Goal: Task Accomplishment & Management: Manage account settings

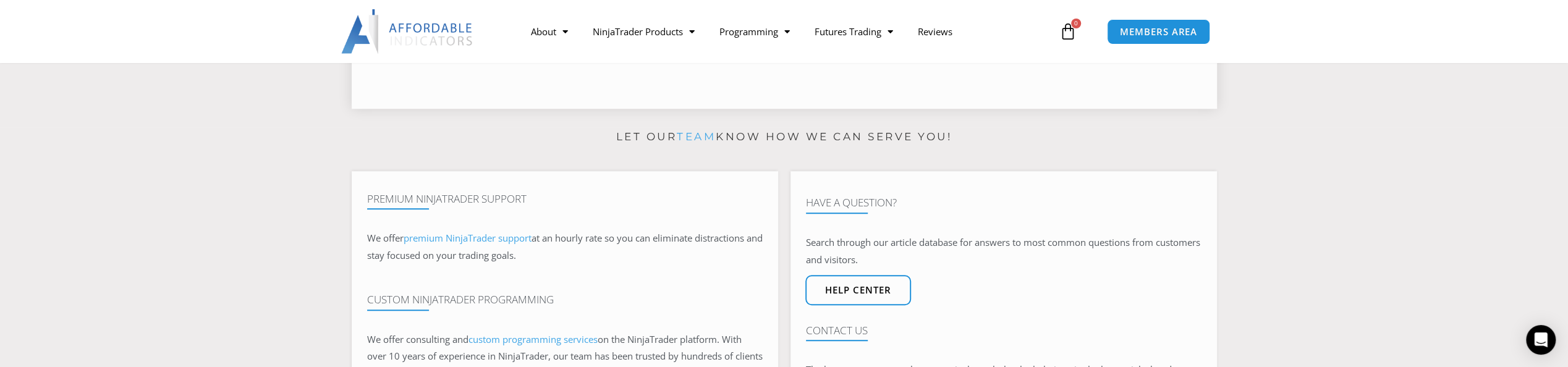
scroll to position [979, 0]
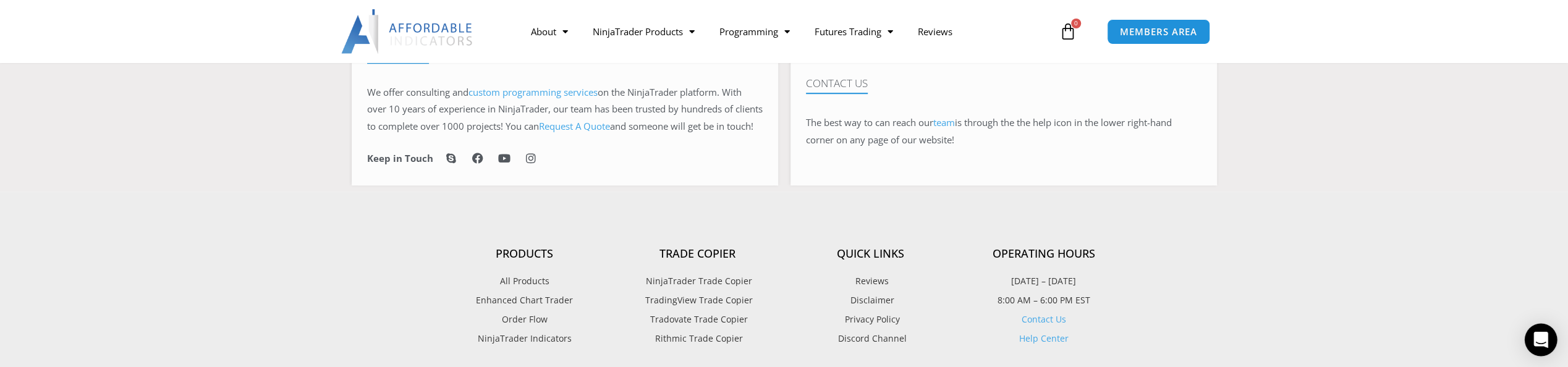
click at [1542, 338] on icon "Open Intercom Messenger" at bounding box center [1541, 340] width 14 height 16
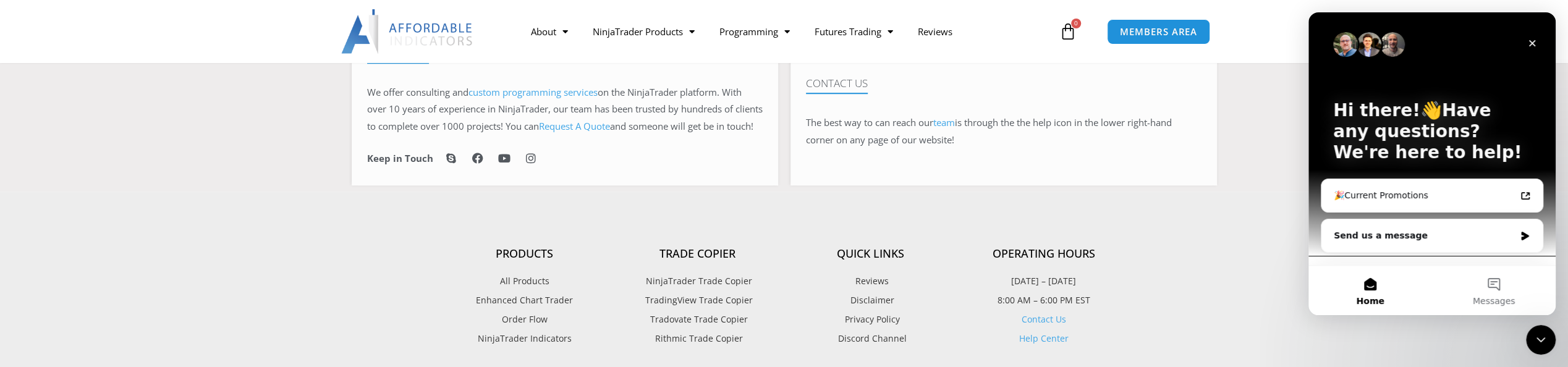
scroll to position [0, 0]
click at [1391, 235] on div "Send us a message" at bounding box center [1424, 236] width 181 height 13
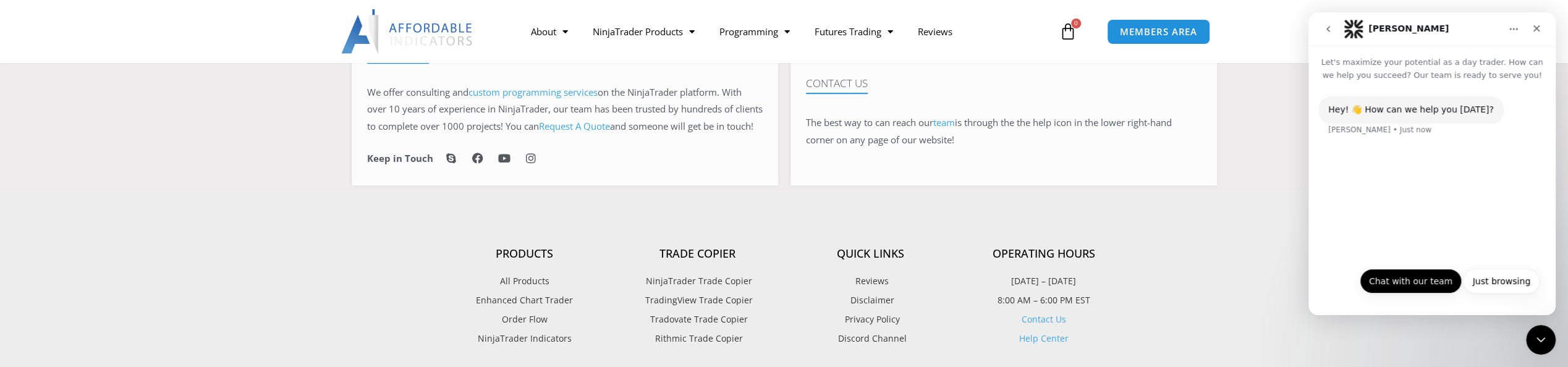
click at [1415, 287] on button "Chat with our team" at bounding box center [1411, 281] width 102 height 25
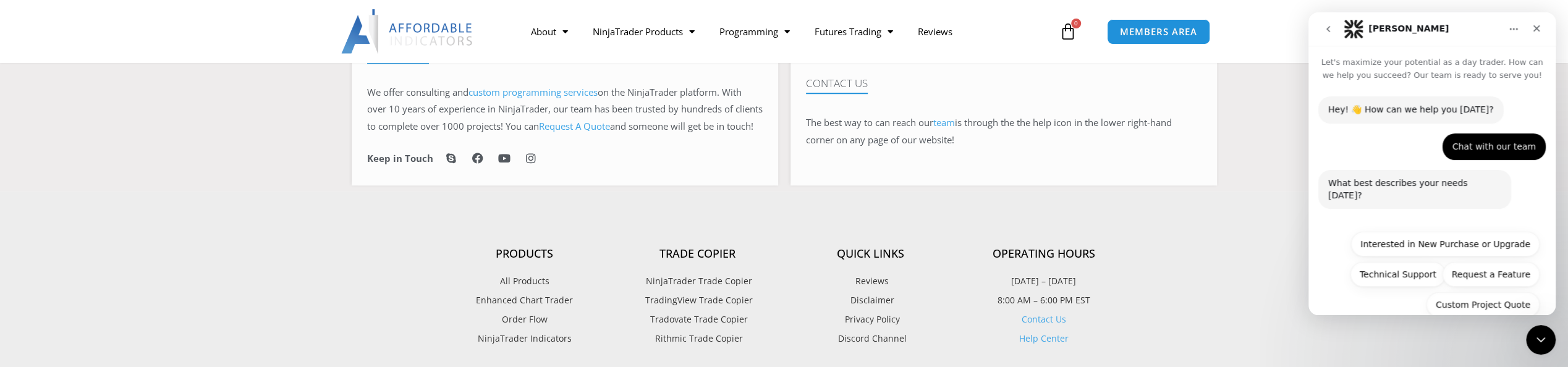
scroll to position [10, 0]
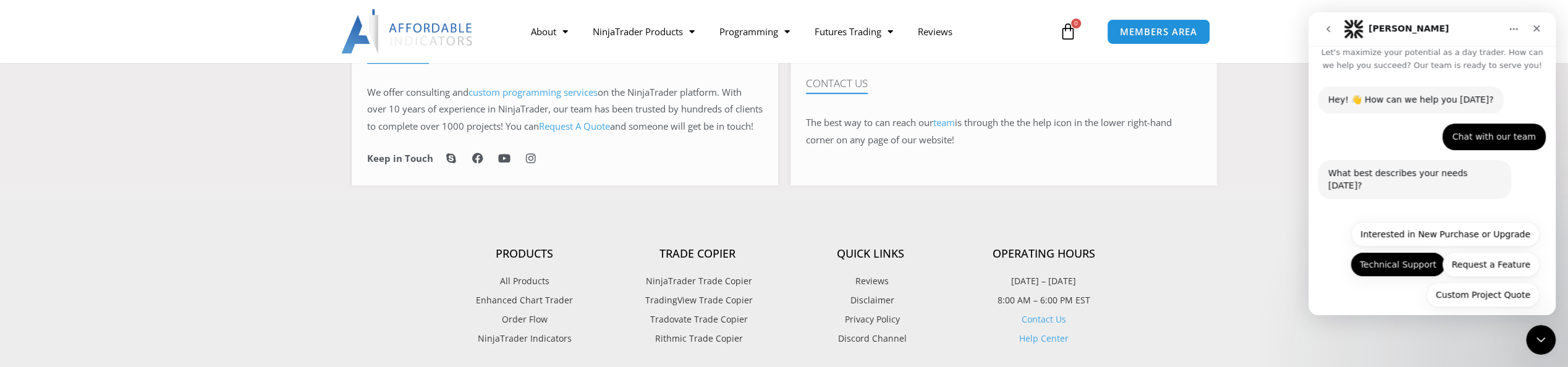
click at [1398, 253] on button "Technical Support" at bounding box center [1398, 264] width 95 height 25
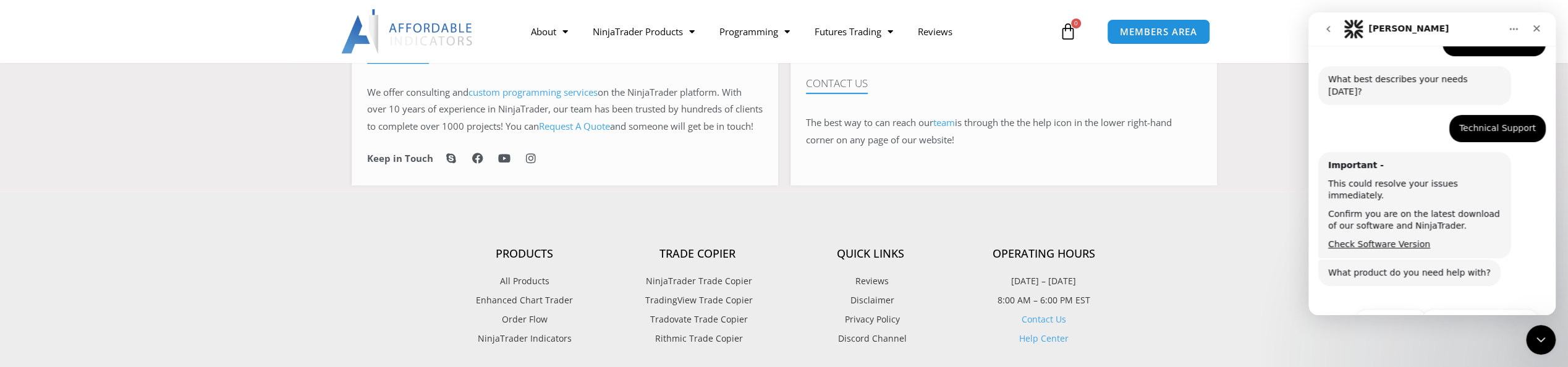
scroll to position [148, 0]
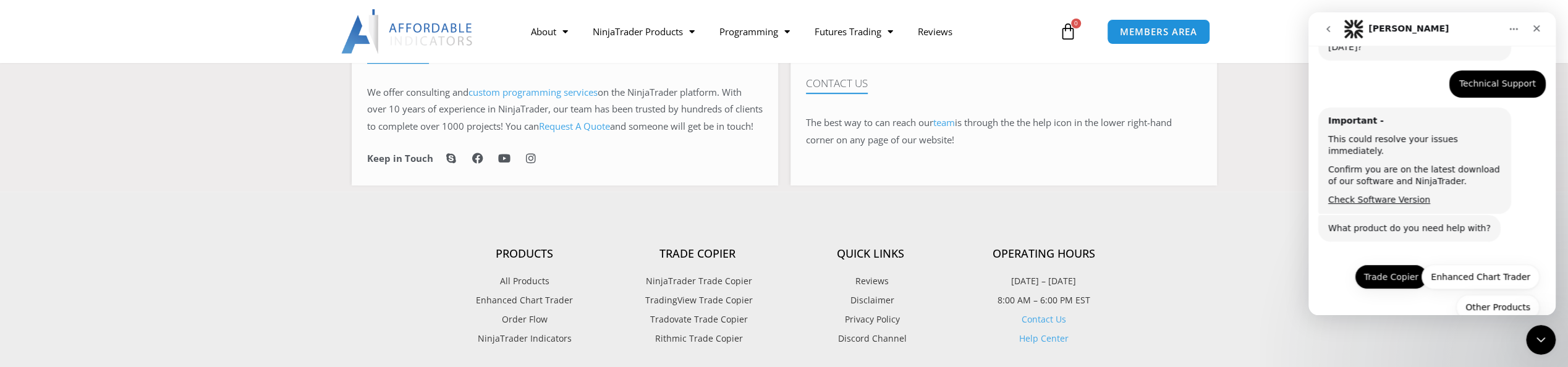
click at [1389, 264] on button "Trade Copier" at bounding box center [1391, 276] width 73 height 25
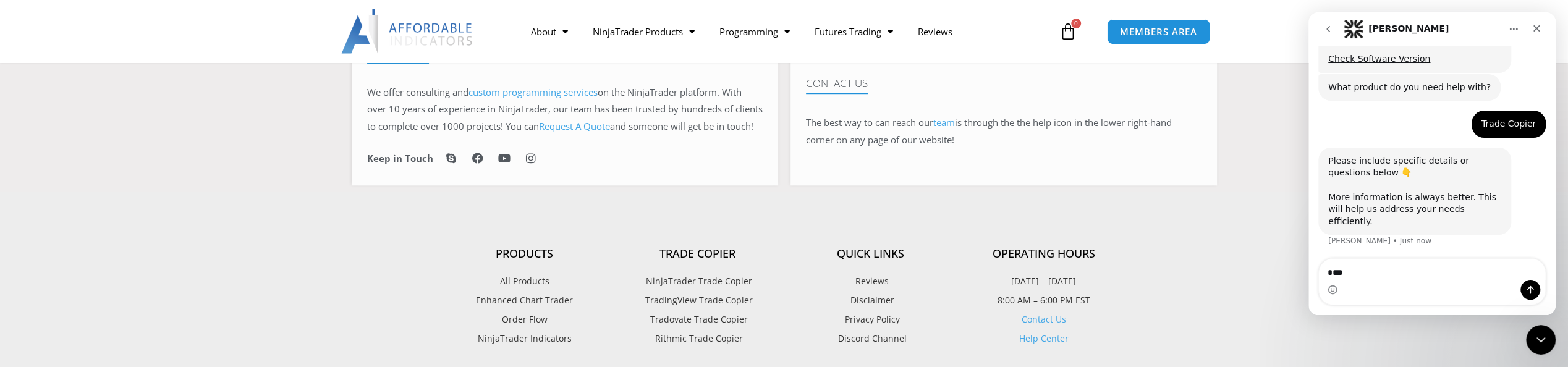
scroll to position [301, 0]
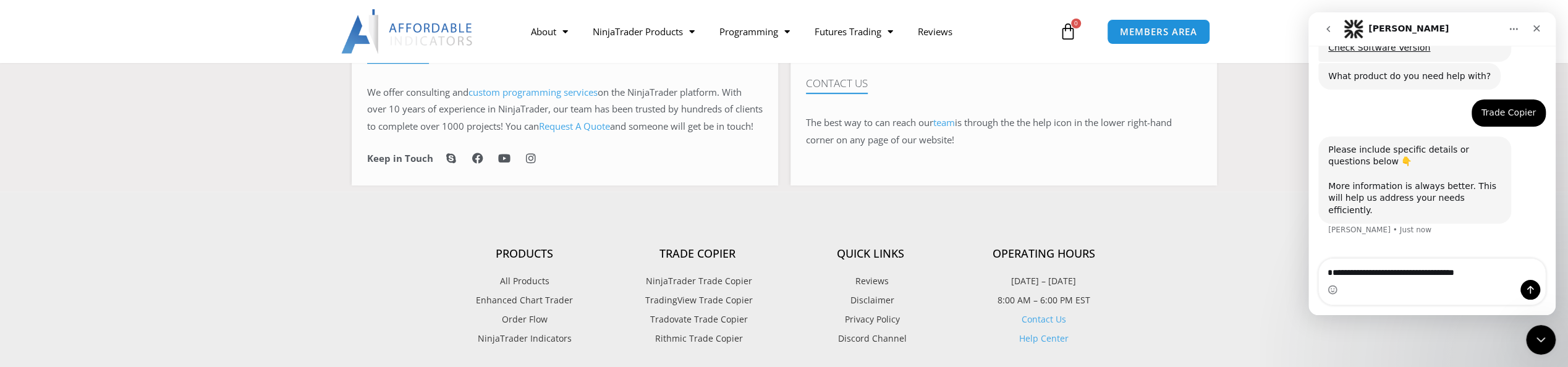
type textarea "**********"
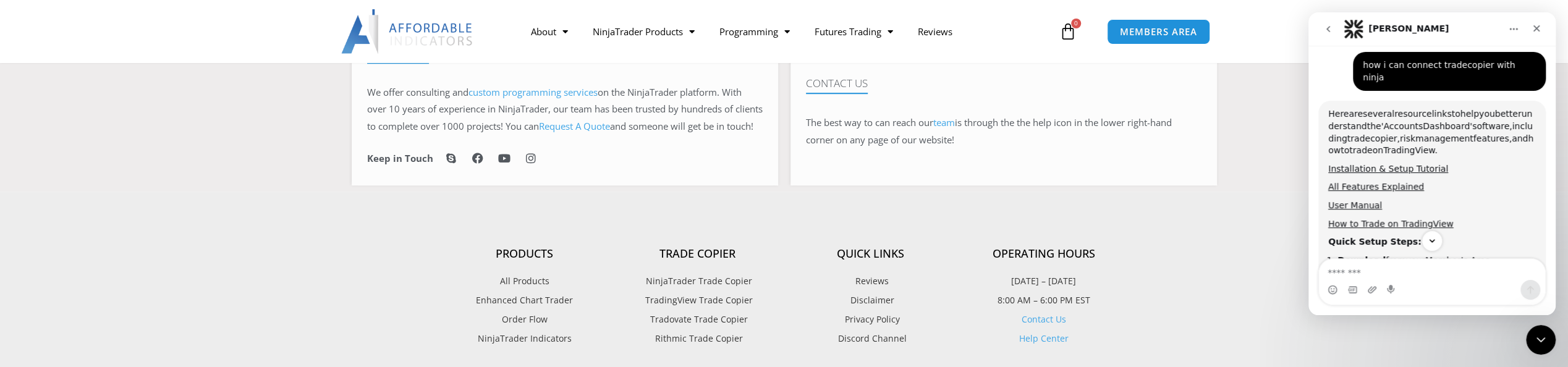
scroll to position [481, 0]
click at [1430, 241] on icon "Scroll to bottom" at bounding box center [1431, 241] width 11 height 11
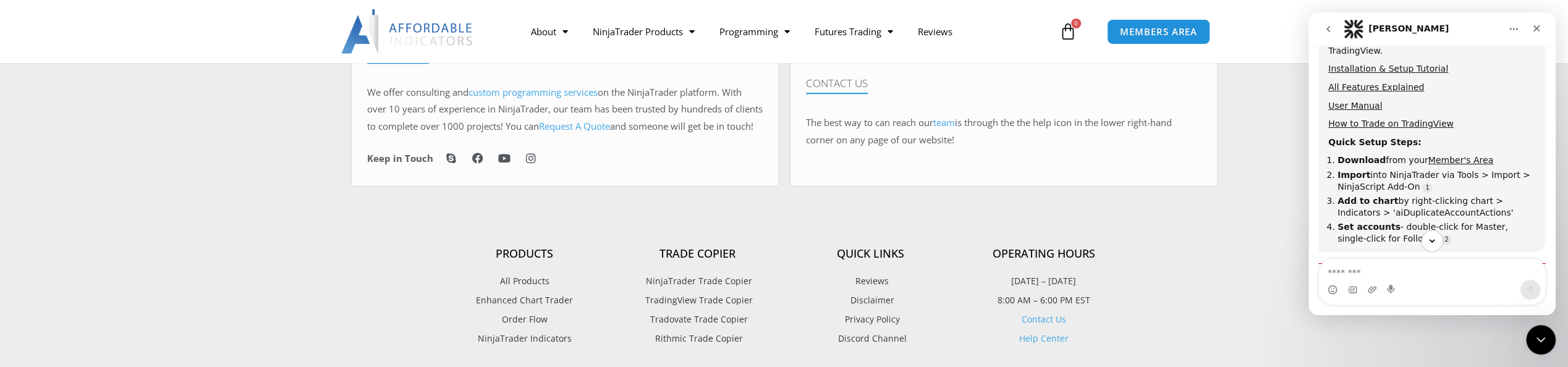
scroll to position [601, 0]
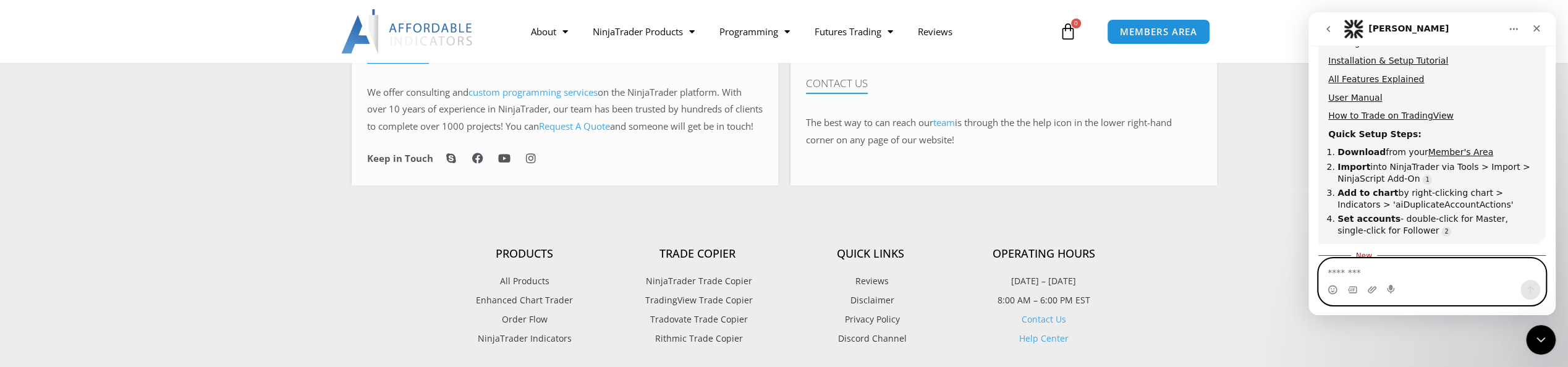
click at [1365, 264] on textarea "Message…" at bounding box center [1432, 269] width 227 height 21
type textarea "**********"
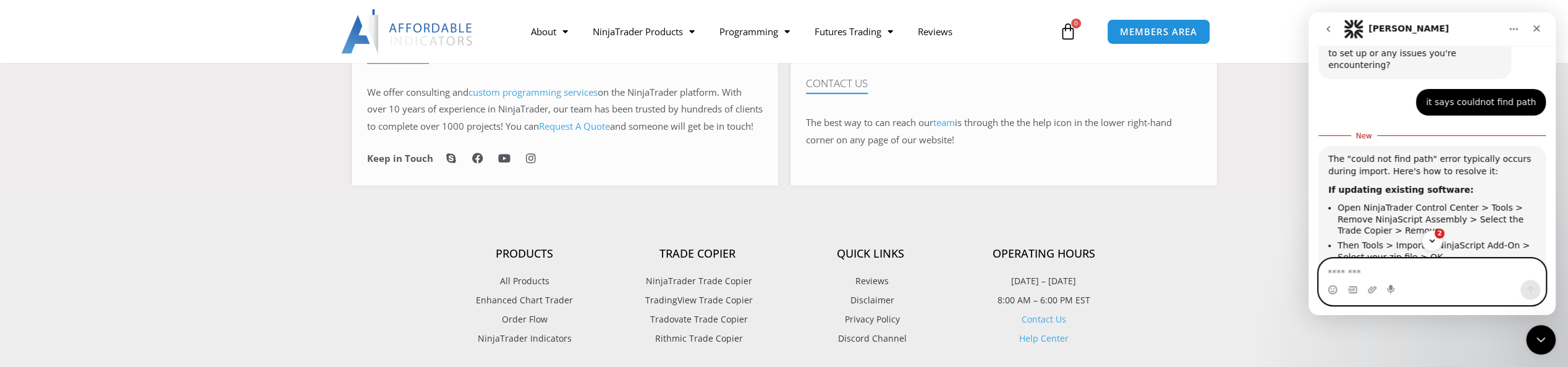
scroll to position [2, 0]
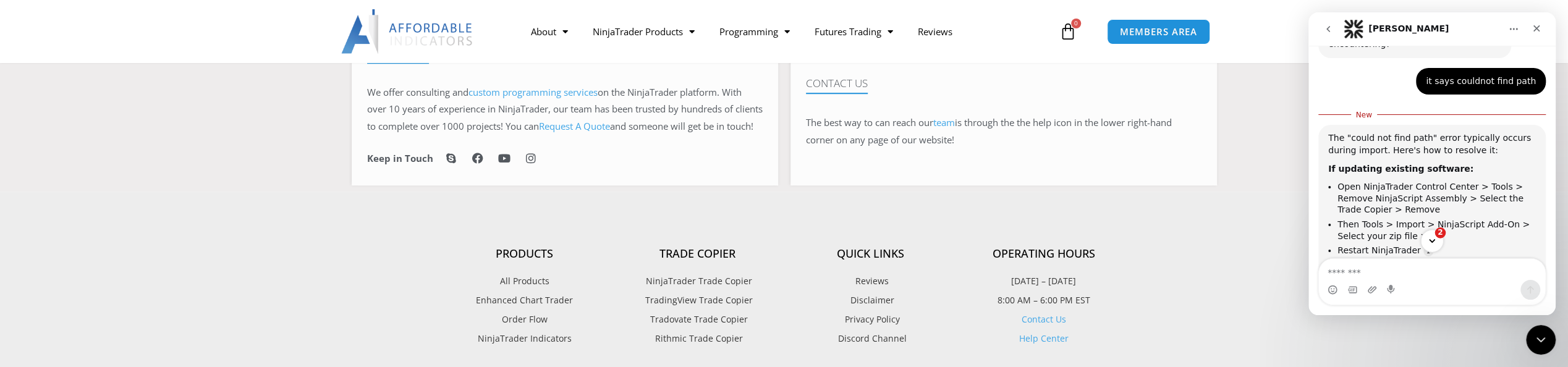
click at [1435, 239] on icon "Scroll to bottom" at bounding box center [1431, 241] width 11 height 11
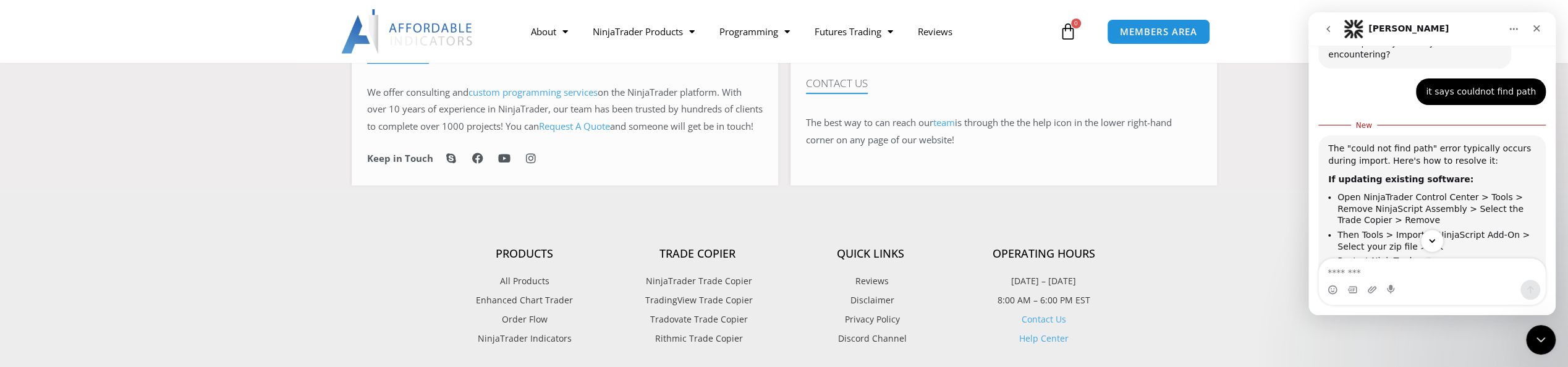
click at [1431, 237] on icon "Scroll to bottom" at bounding box center [1431, 241] width 11 height 11
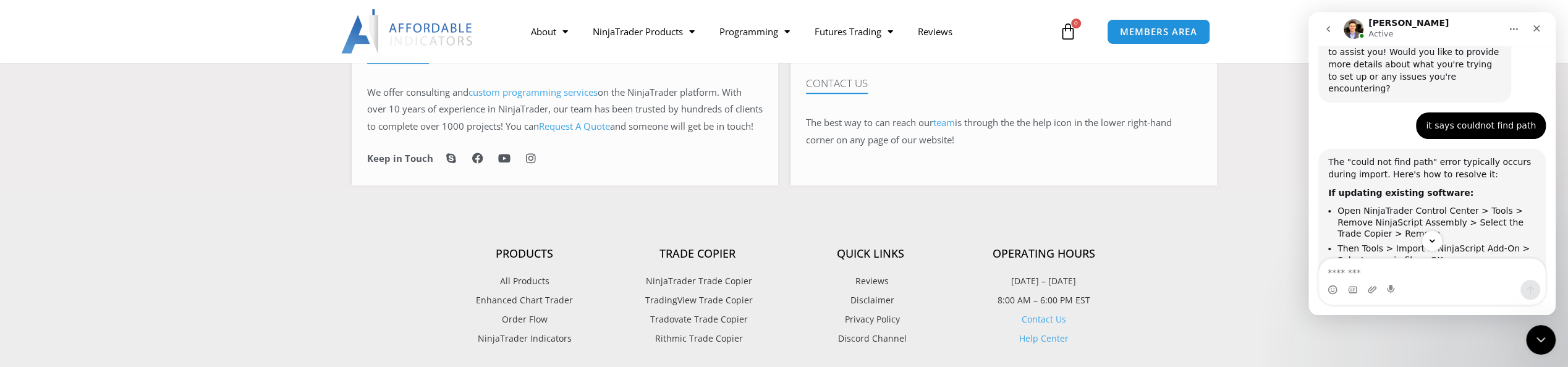
scroll to position [862, 0]
click at [1432, 236] on icon "Scroll to bottom" at bounding box center [1431, 241] width 11 height 11
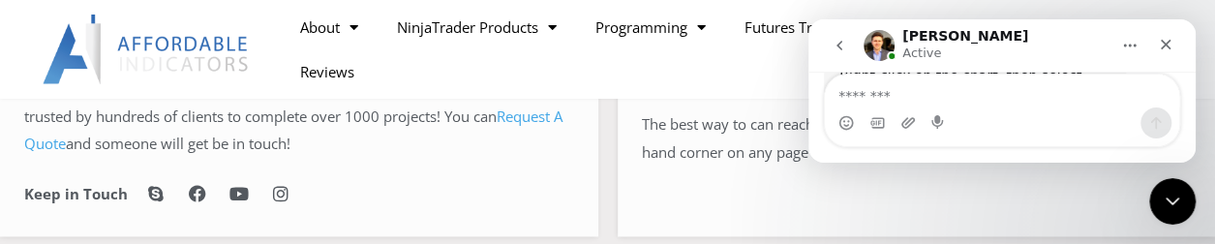
scroll to position [2656, 0]
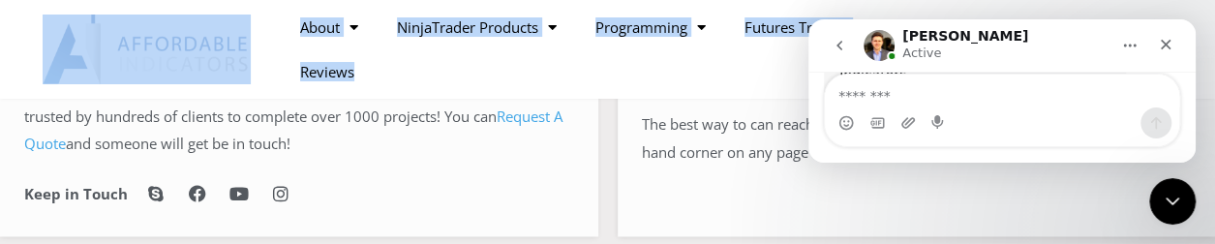
drag, startPoint x: 8, startPoint y: 32, endPoint x: 386, endPoint y: 91, distance: 383.2
click at [385, 89] on div "About Contact Us Premium Support Team Partners NinjaTrader NinjaTrader FAQ Ninj…" at bounding box center [607, 49] width 1215 height 99
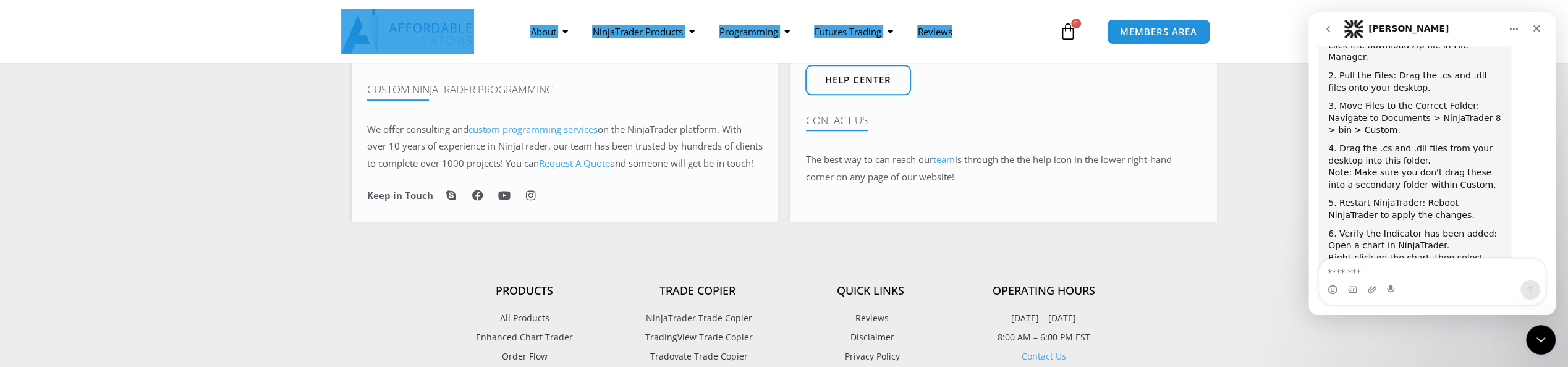
scroll to position [1484, 0]
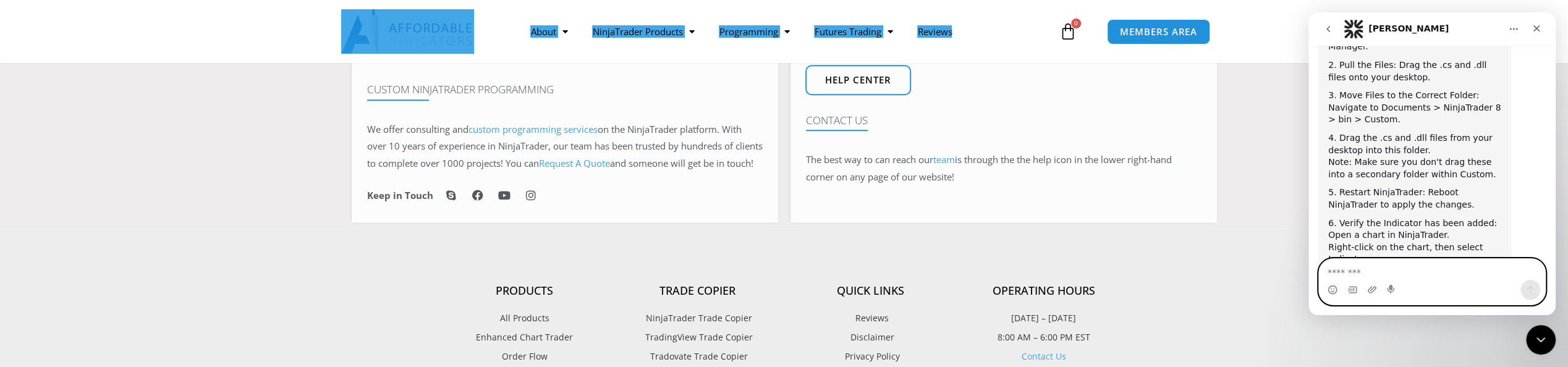
click at [1345, 273] on textarea "Message…" at bounding box center [1432, 269] width 227 height 21
type textarea "**********"
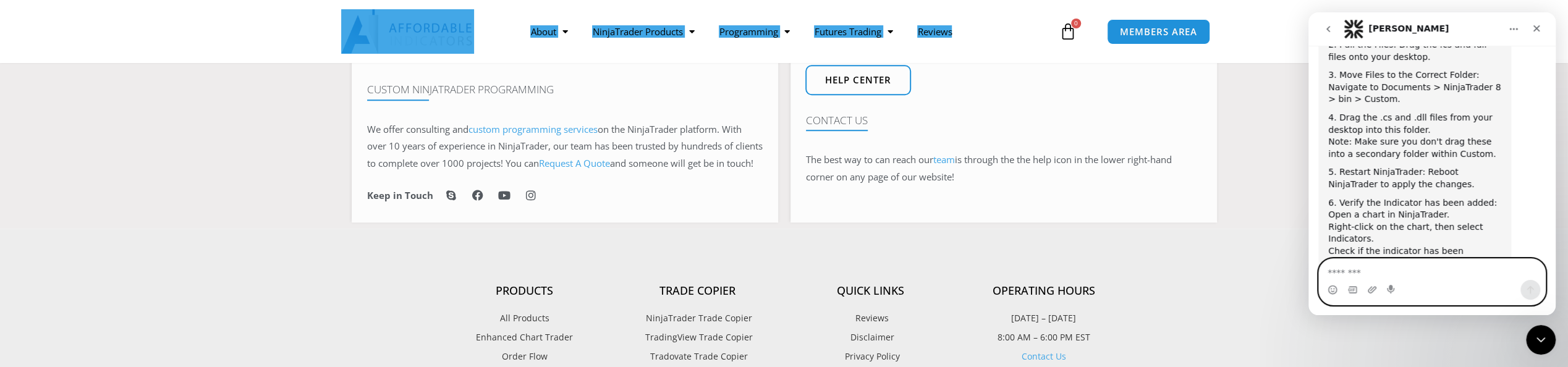
scroll to position [1501, 0]
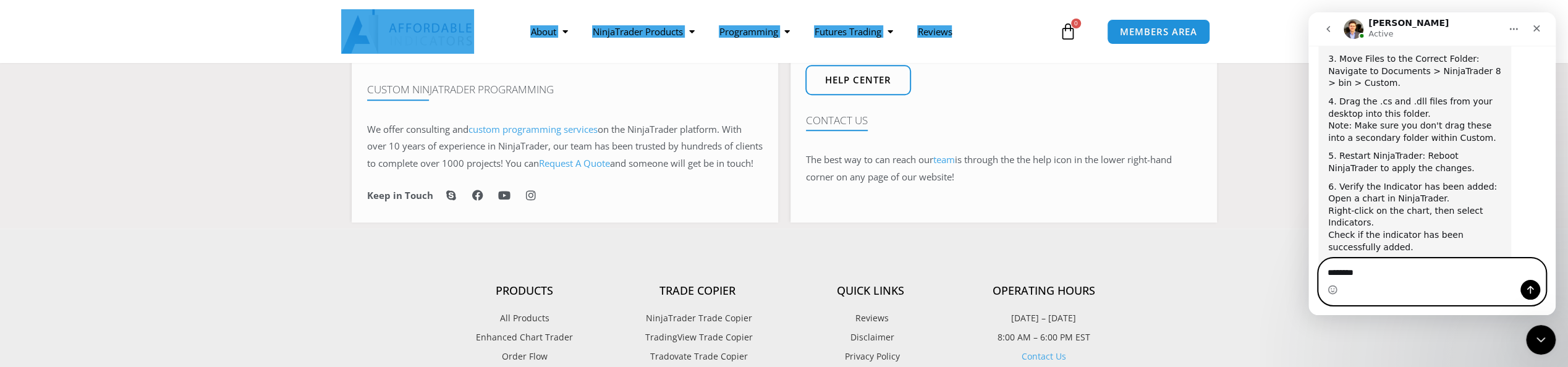
click at [1377, 268] on textarea "********" at bounding box center [1432, 269] width 227 height 21
type textarea "**********"
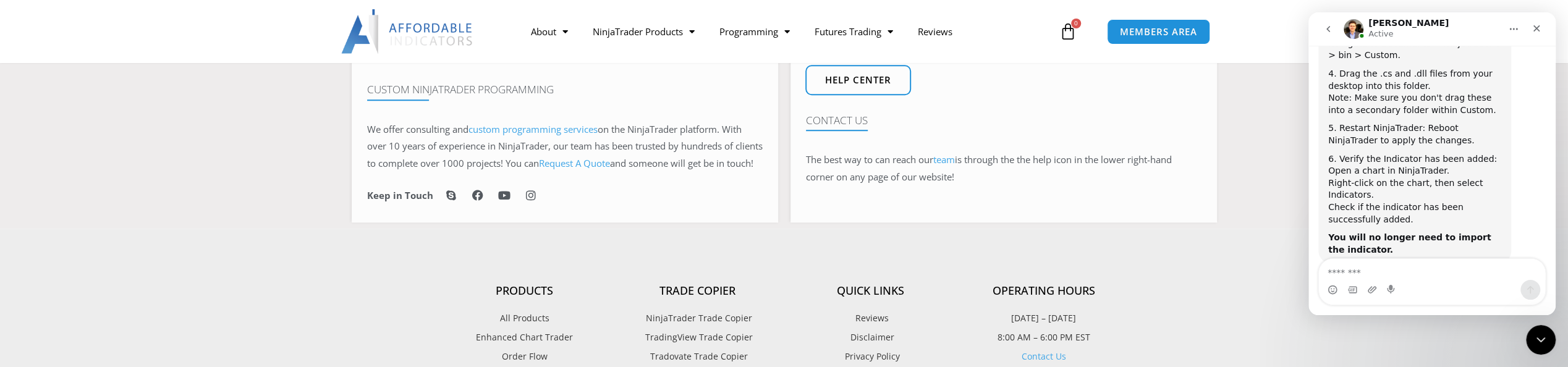
click at [256, 146] on section "Let our team know how we can serve you! Premium NinjaTrader Support We offer pr…" at bounding box center [784, 73] width 1568 height 311
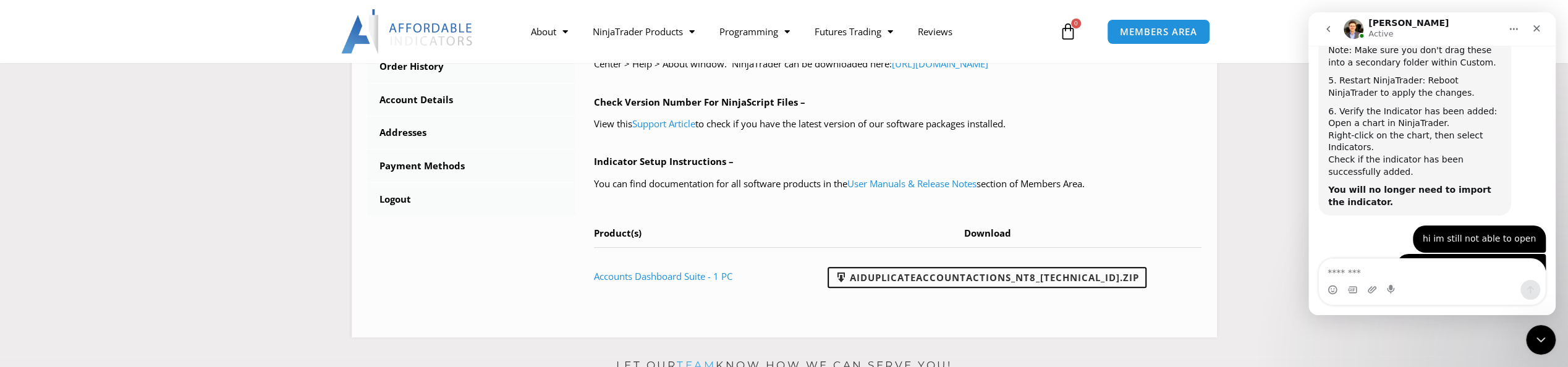
scroll to position [1590, 0]
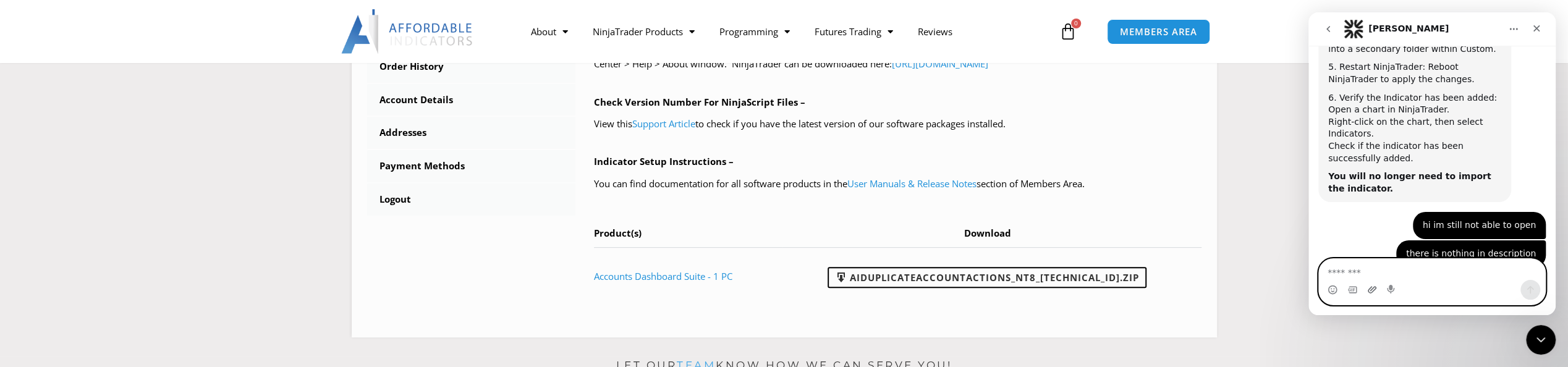
click at [1370, 288] on icon "Upload attachment" at bounding box center [1372, 289] width 9 height 7
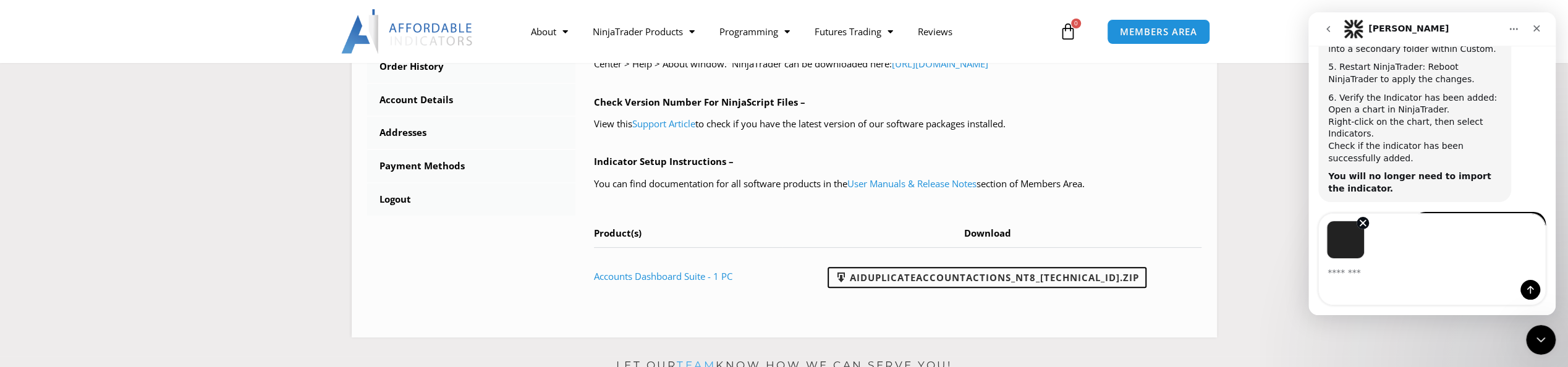
scroll to position [1635, 0]
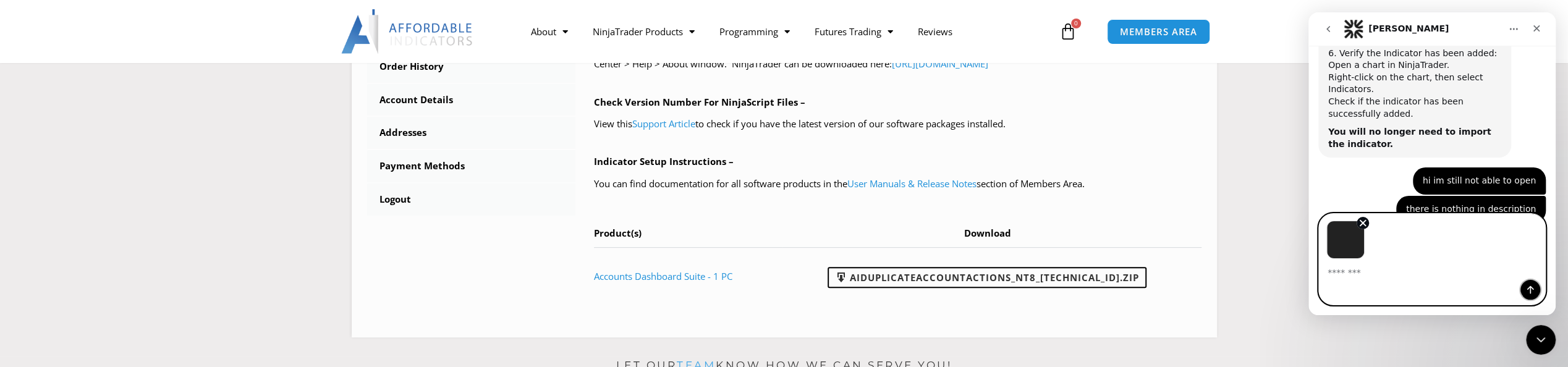
click at [1527, 289] on icon "Send a message…" at bounding box center [1530, 290] width 7 height 8
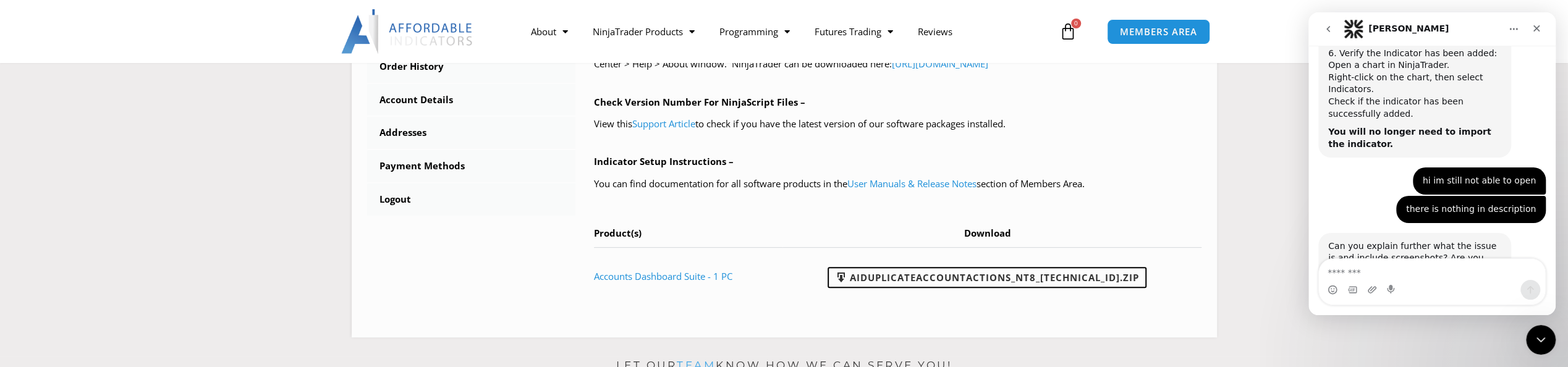
scroll to position [1655, 0]
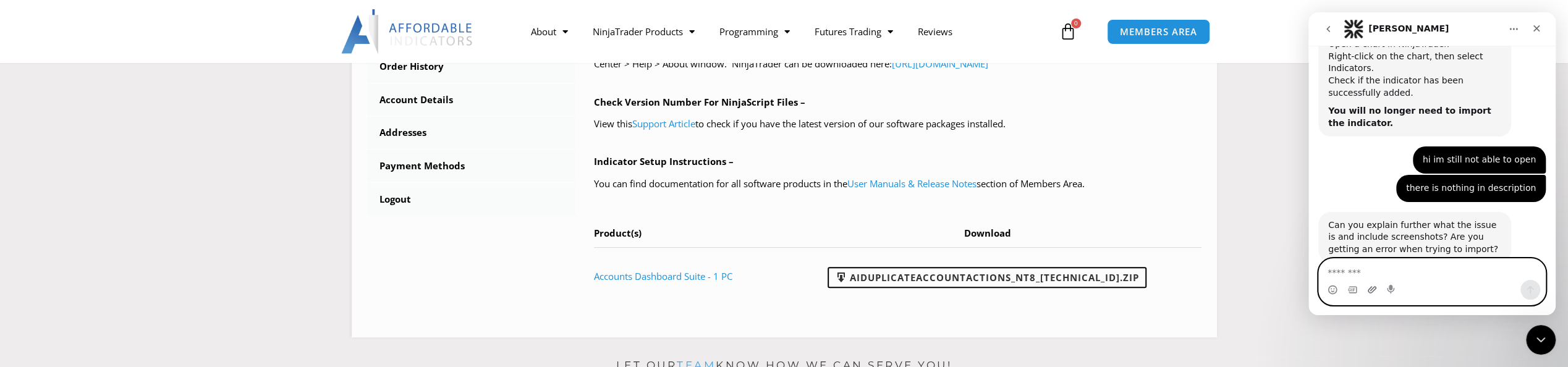
click at [1370, 288] on icon "Upload attachment" at bounding box center [1372, 289] width 9 height 7
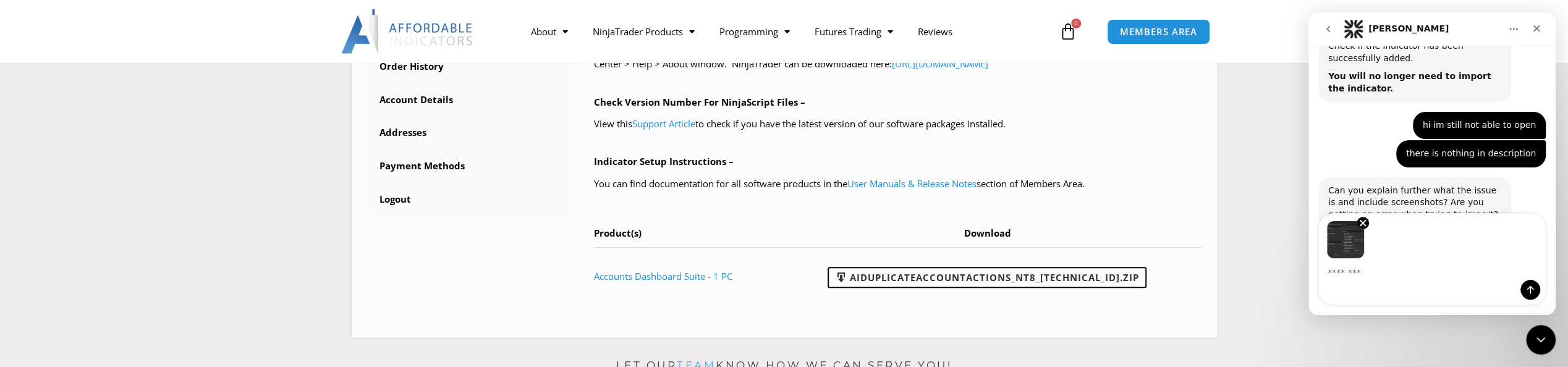
scroll to position [1700, 0]
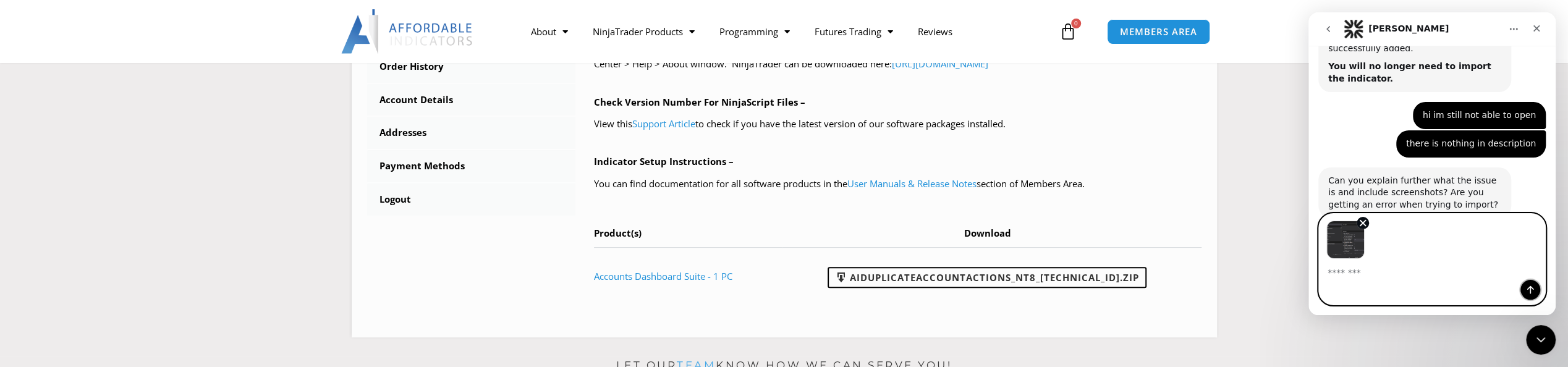
click at [1532, 290] on icon "Send a message…" at bounding box center [1530, 289] width 10 height 10
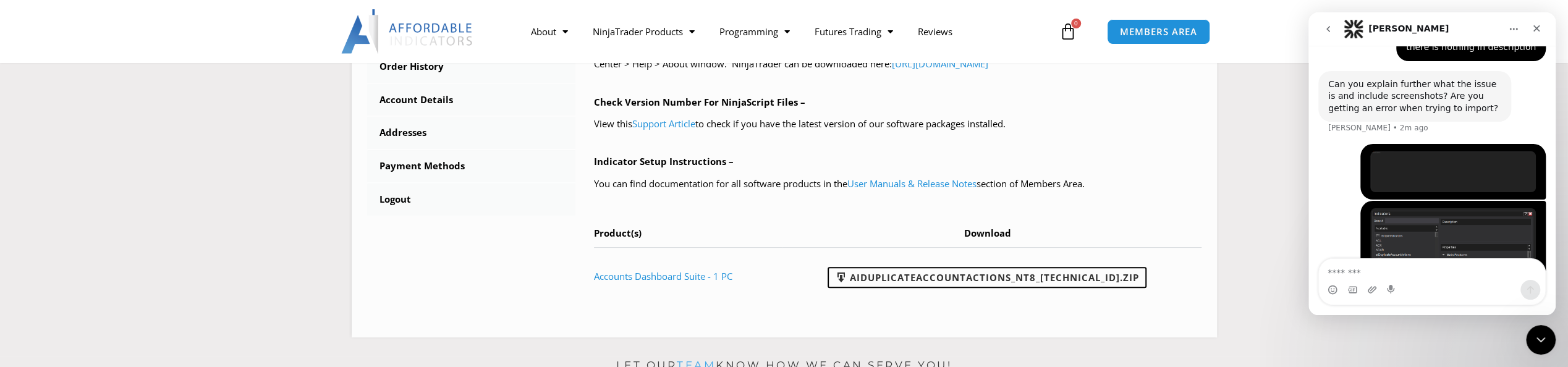
scroll to position [1815, 0]
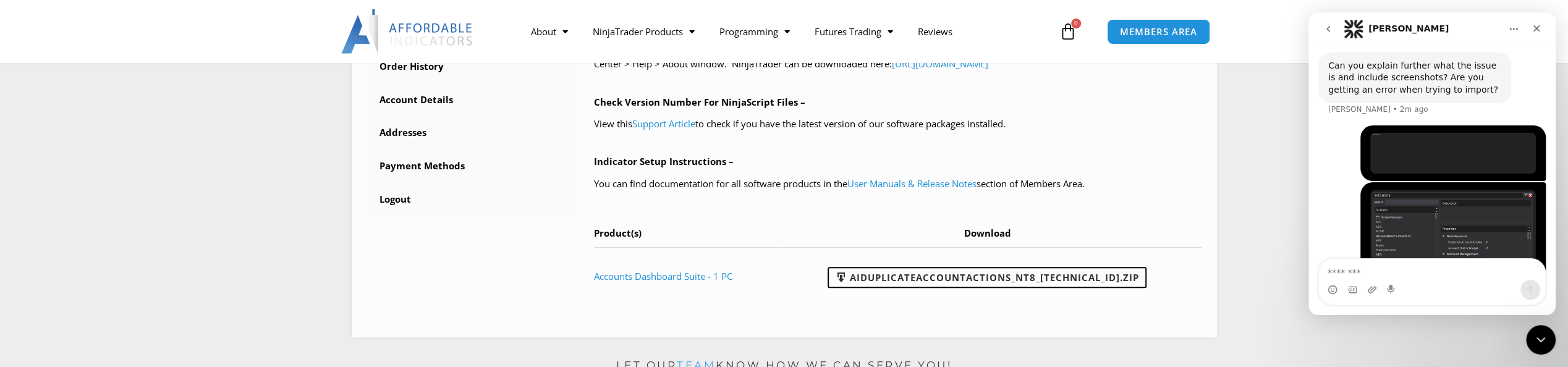
click at [1389, 270] on textarea "Message…" at bounding box center [1432, 269] width 226 height 21
type textarea "*"
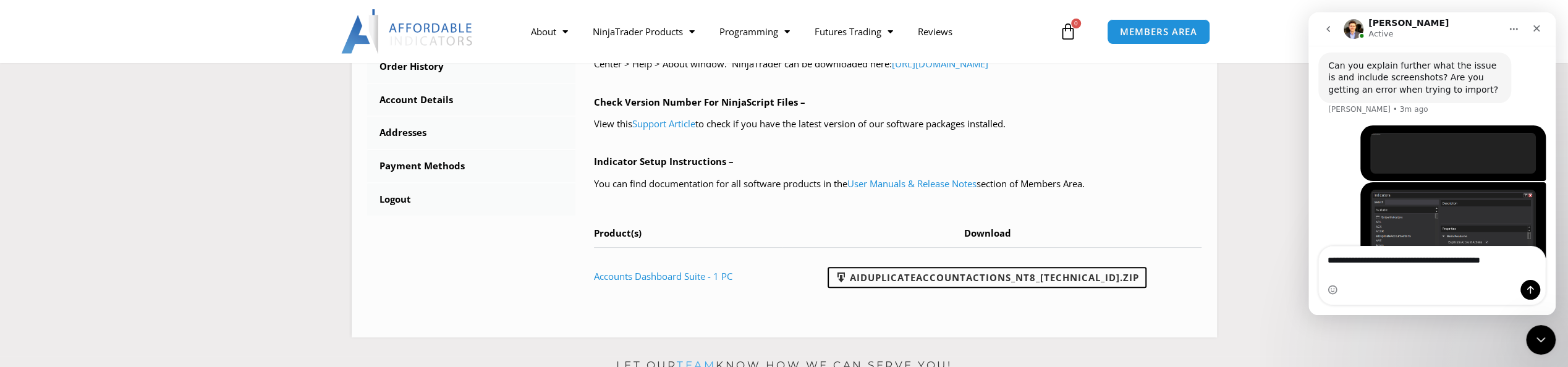
type textarea "**********"
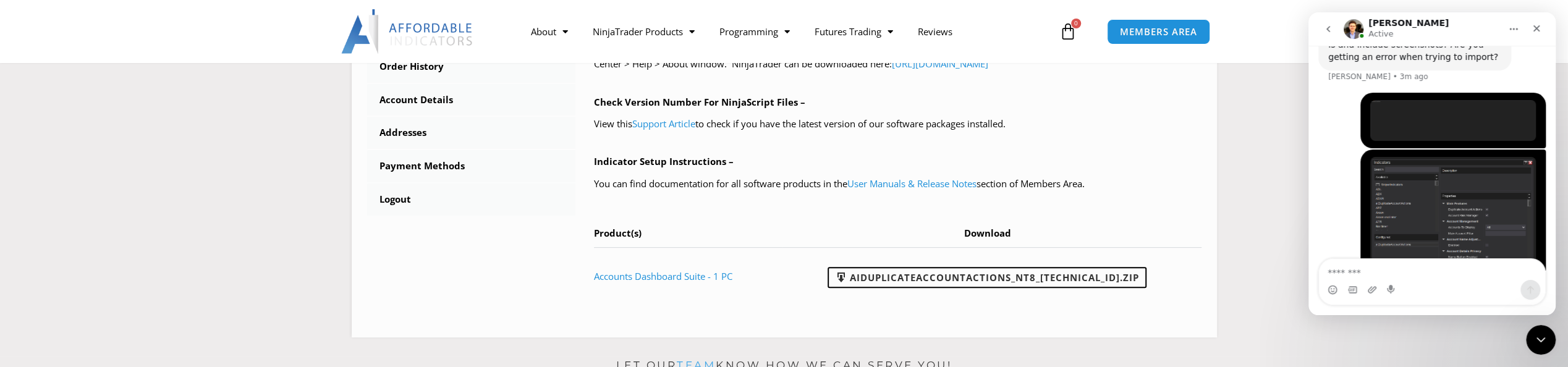
scroll to position [1855, 0]
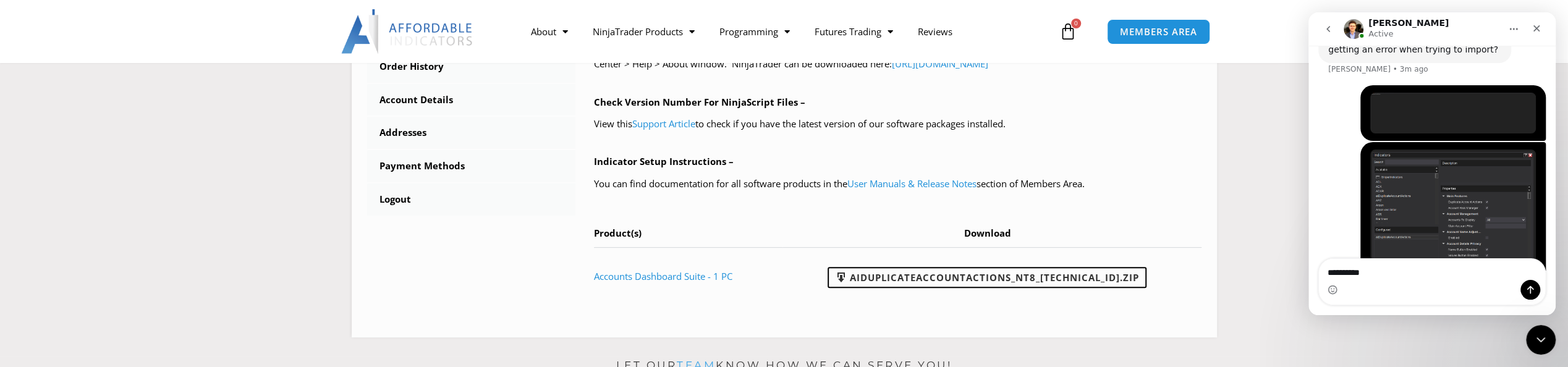
type textarea "**********"
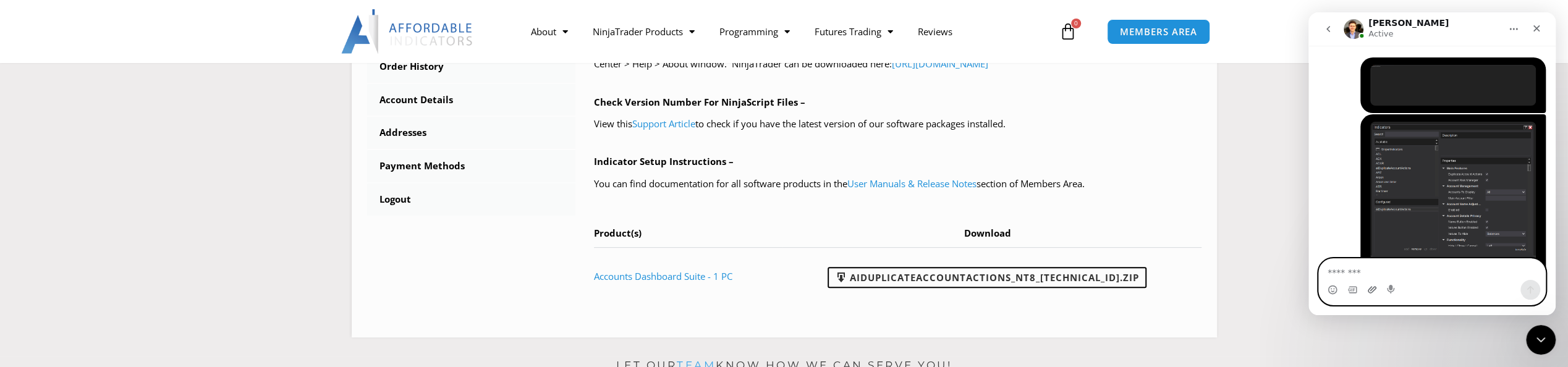
click at [1369, 290] on icon "Upload attachment" at bounding box center [1372, 289] width 9 height 7
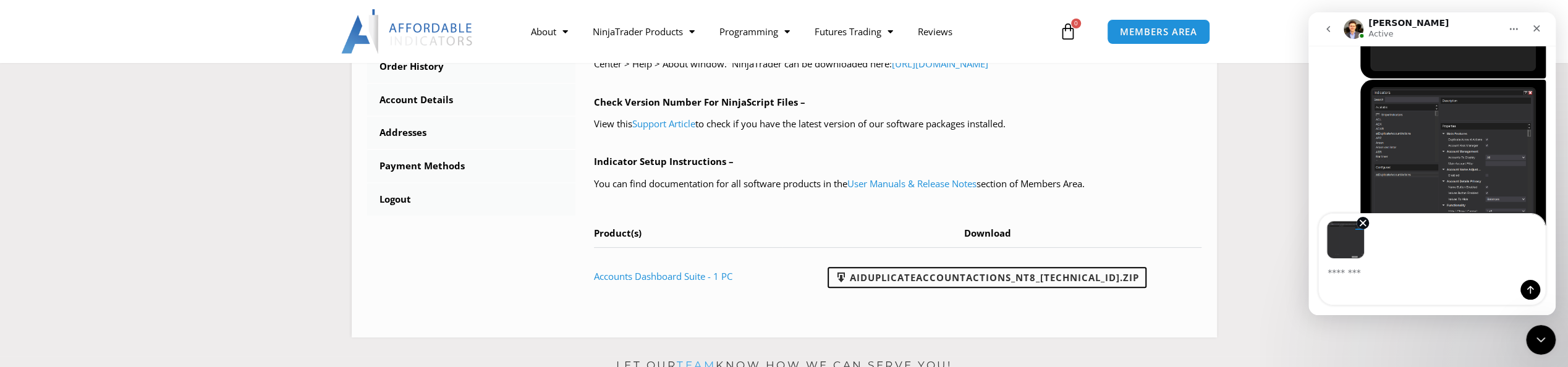
scroll to position [1928, 0]
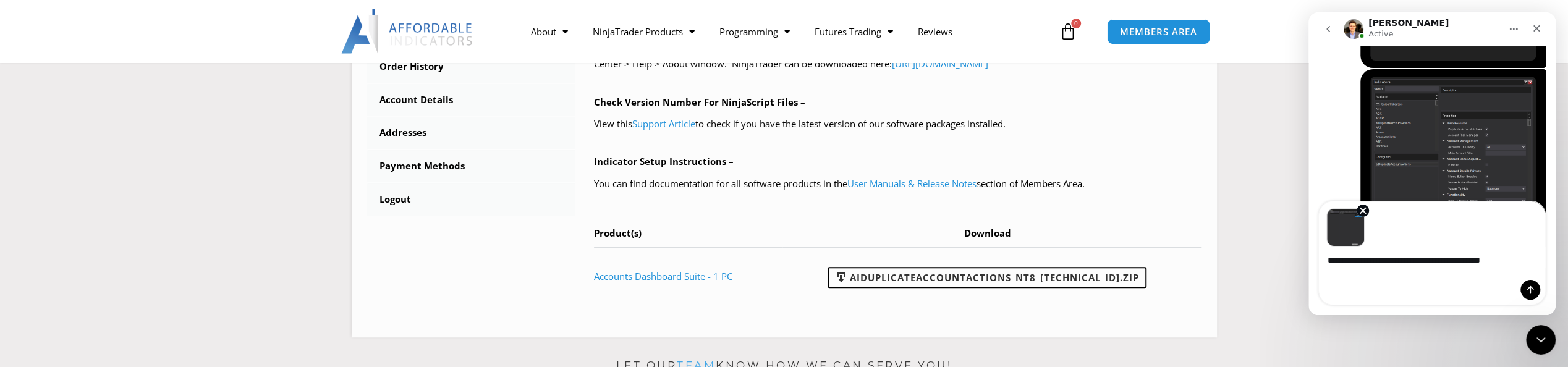
type textarea "**********"
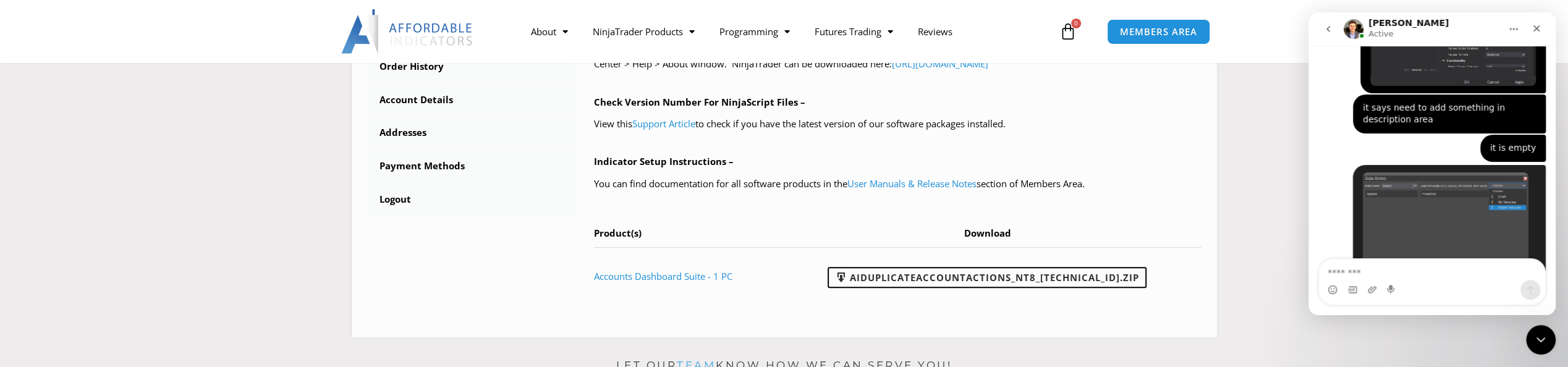
scroll to position [2093, 0]
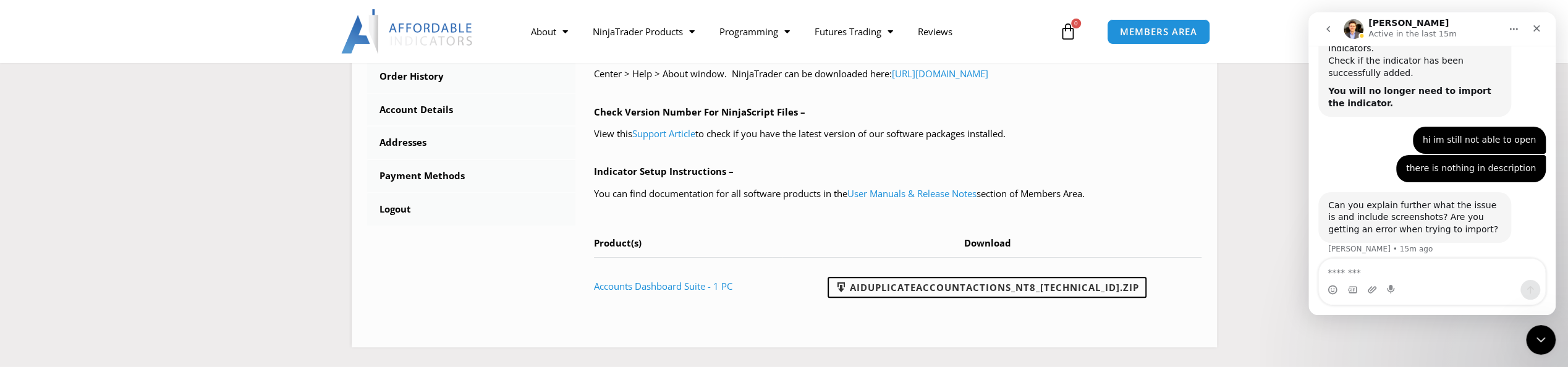
scroll to position [2093, 0]
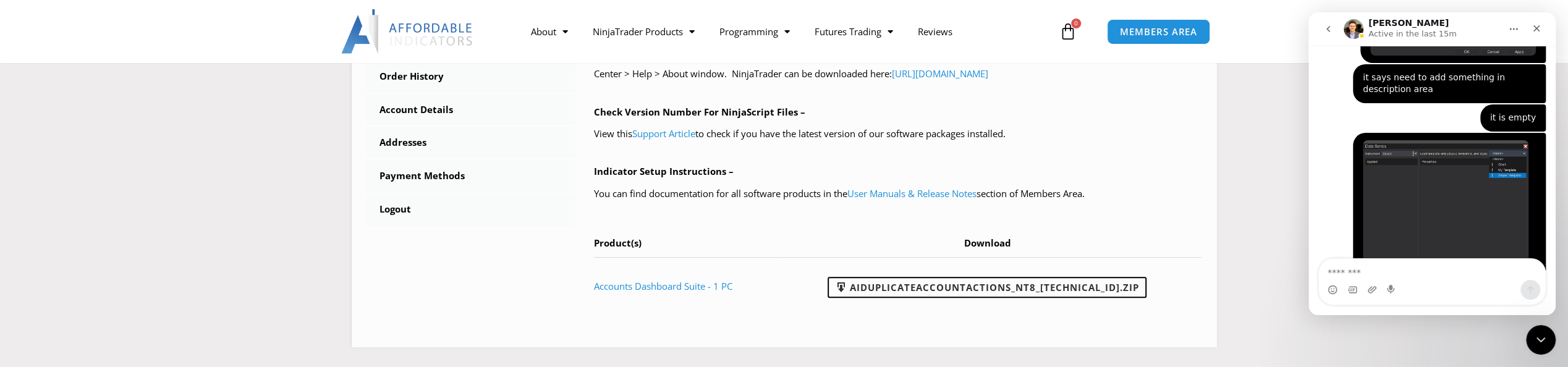
click at [1389, 269] on textarea "Message…" at bounding box center [1432, 269] width 226 height 21
type textarea "*"
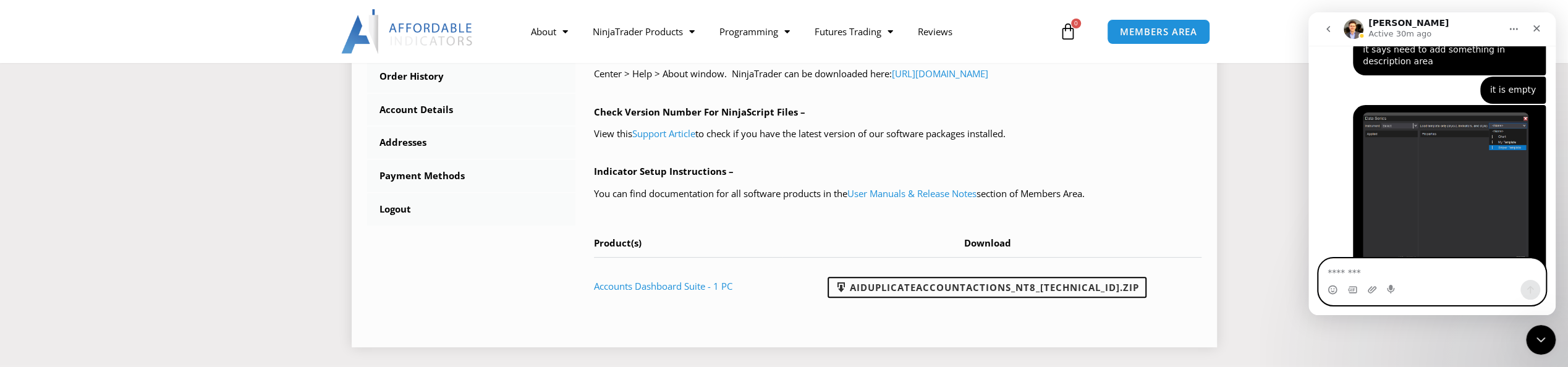
scroll to position [732, 0]
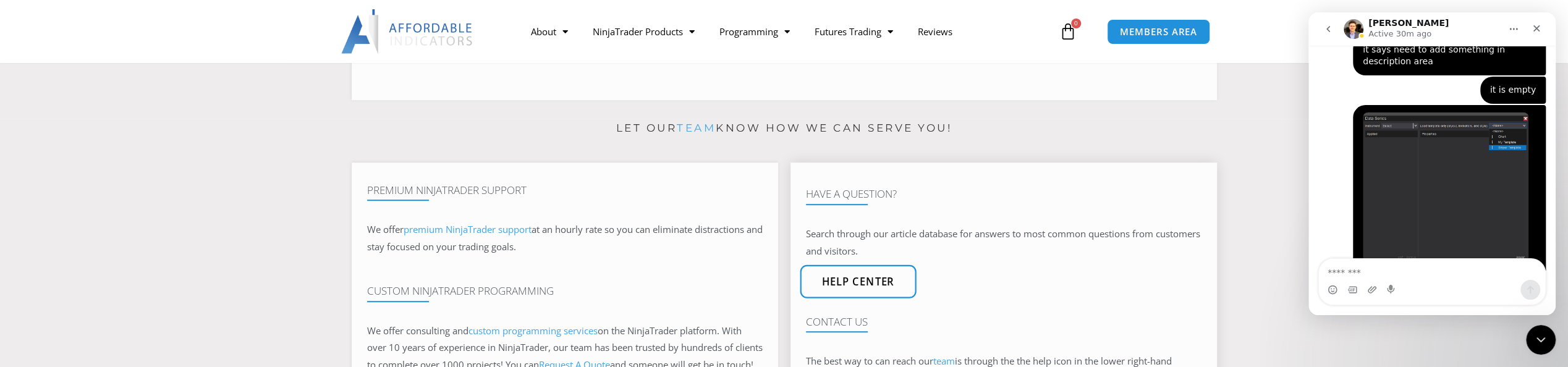
click at [858, 287] on span "Help center" at bounding box center [858, 281] width 73 height 10
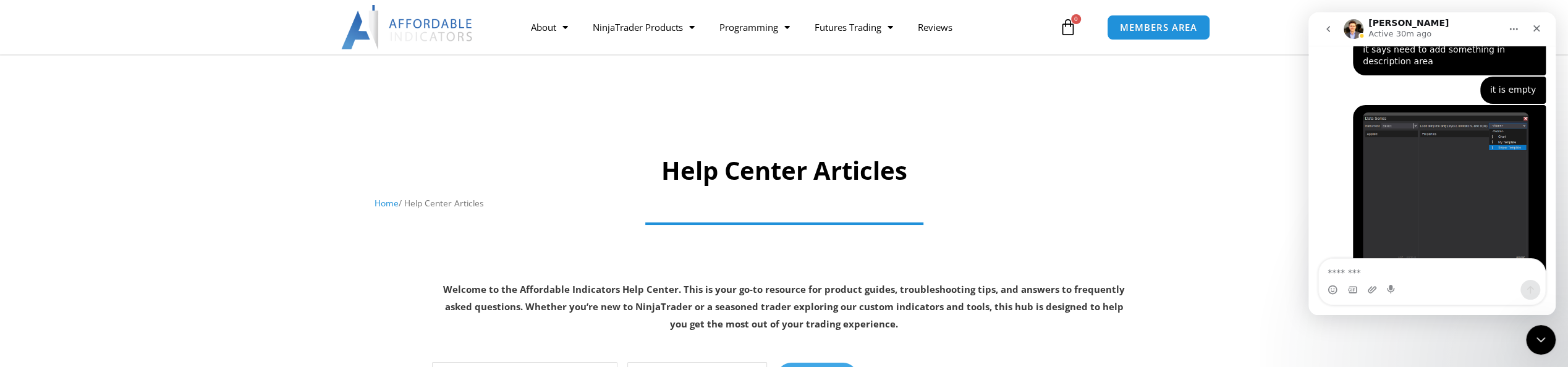
scroll to position [247, 0]
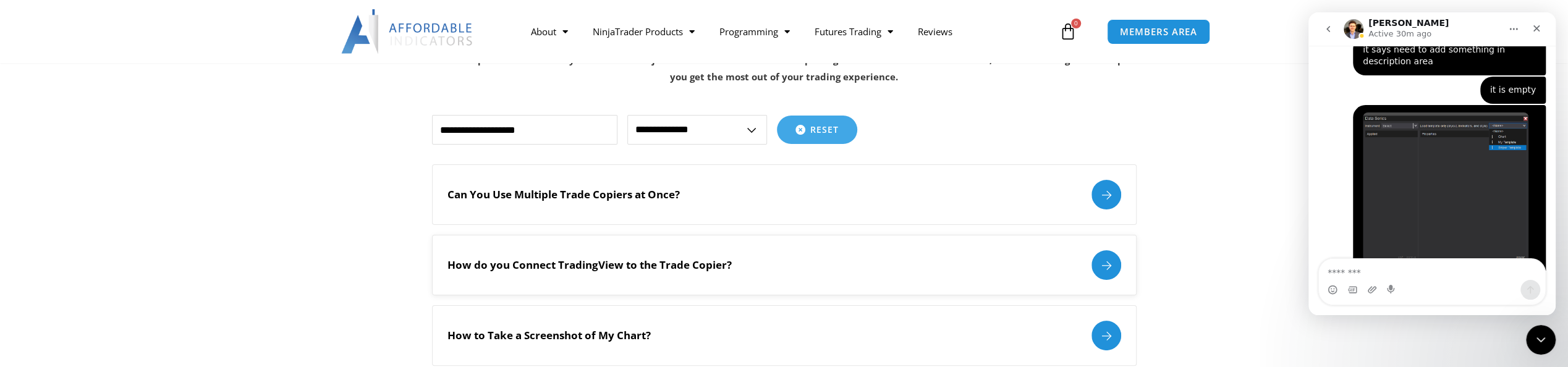
click at [1109, 269] on div at bounding box center [1106, 265] width 29 height 29
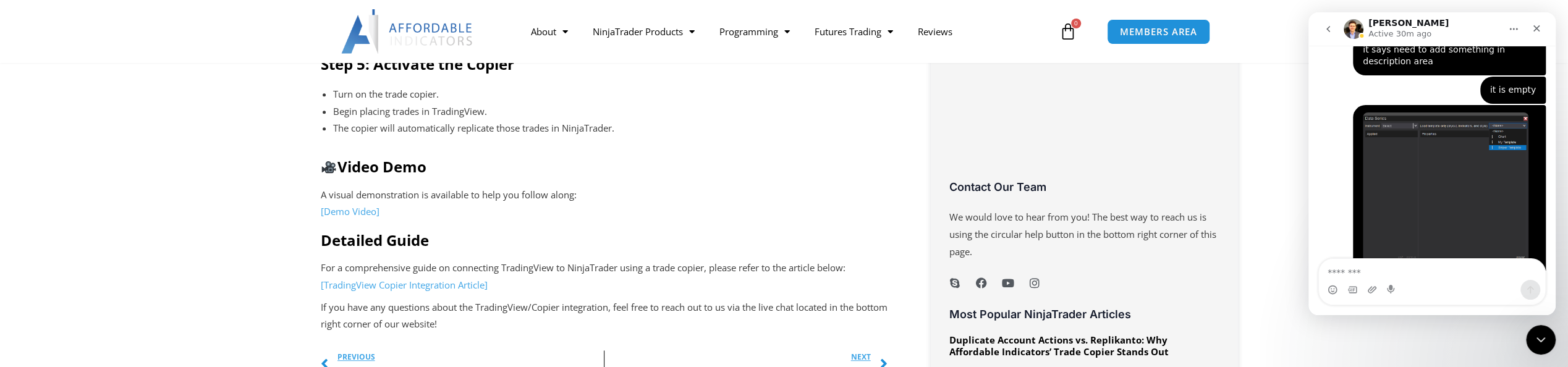
scroll to position [889, 0]
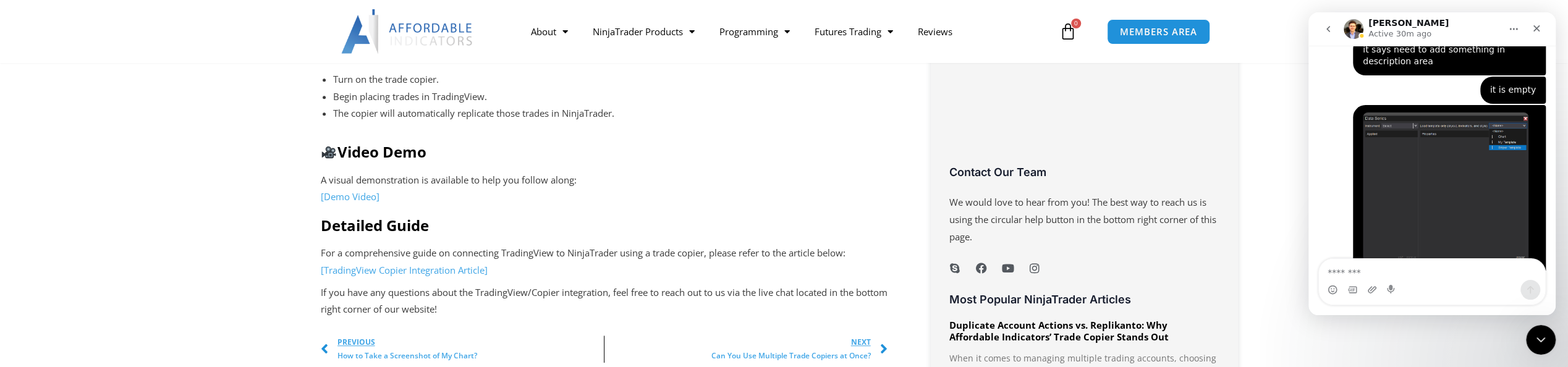
click at [361, 199] on link "[Demo Video]" at bounding box center [350, 196] width 59 height 12
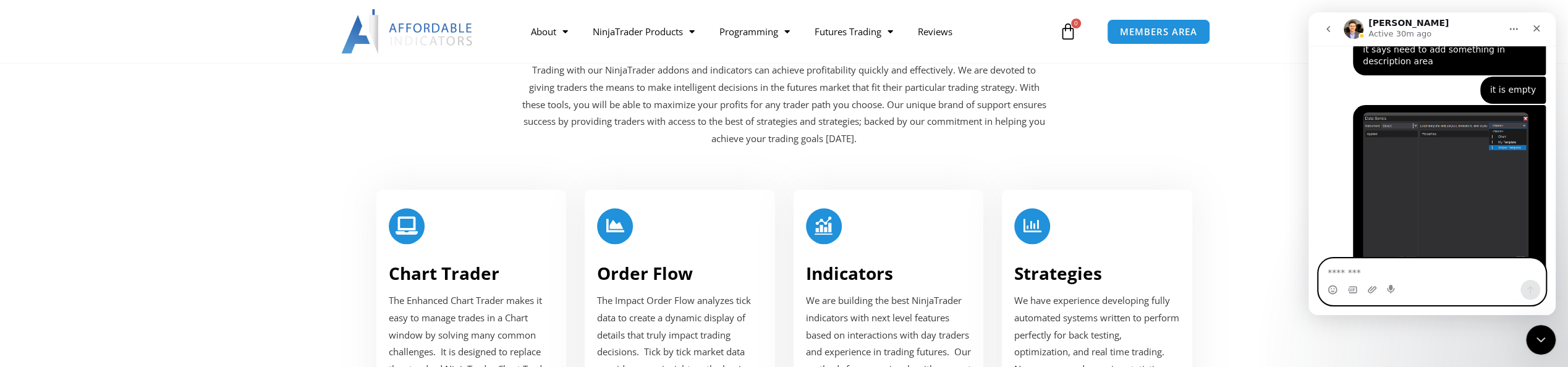
scroll to position [742, 0]
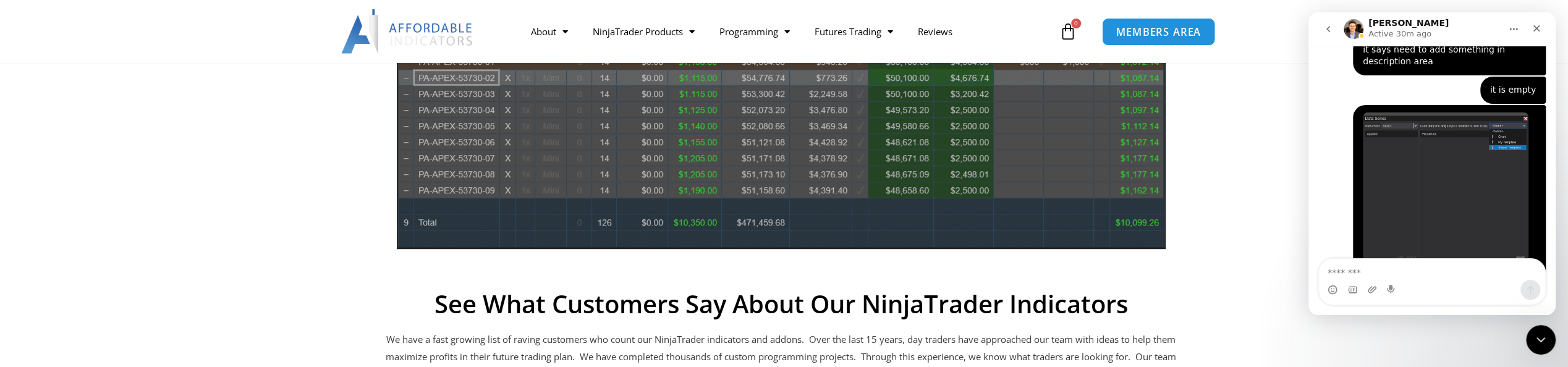
click at [1160, 34] on span "MEMBERS AREA" at bounding box center [1158, 32] width 85 height 10
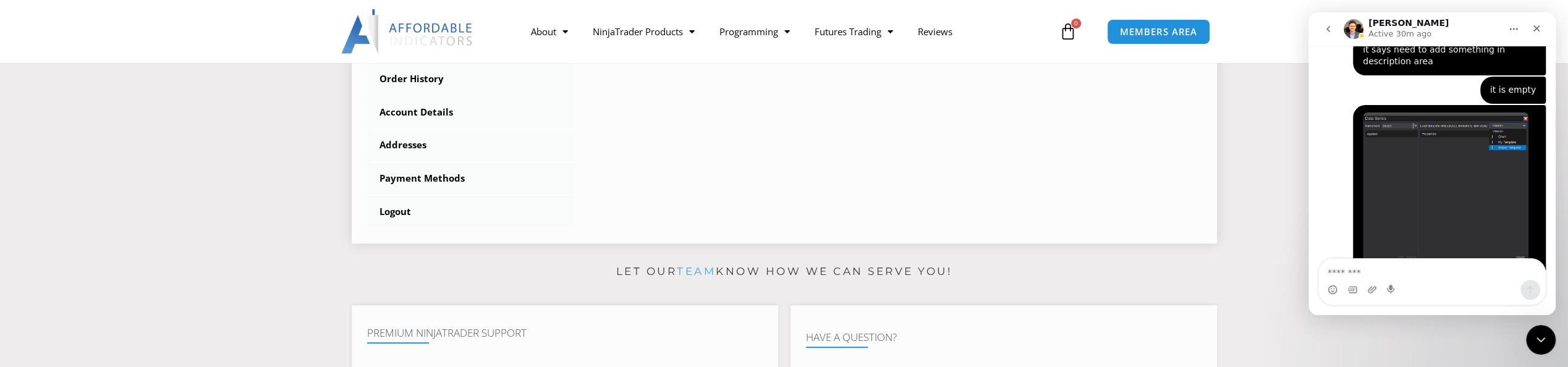
scroll to position [247, 0]
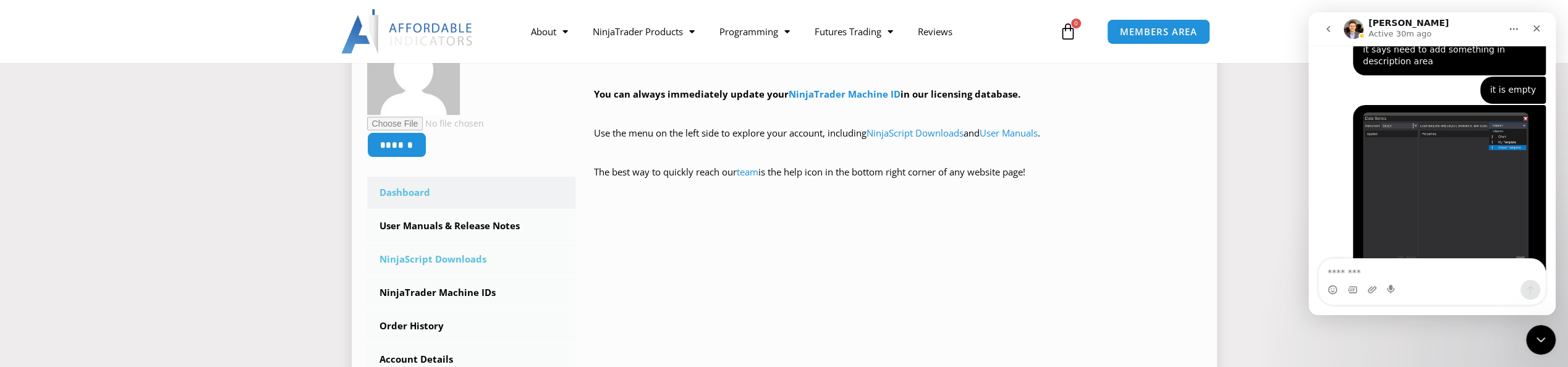
click at [462, 257] on link "NinjaScript Downloads" at bounding box center [471, 260] width 209 height 32
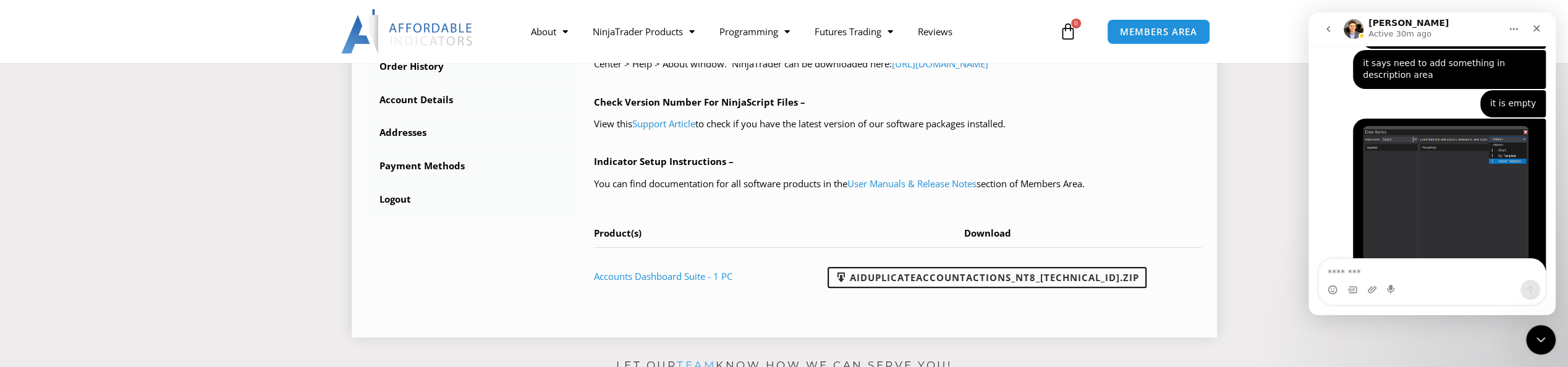
scroll to position [2122, 0]
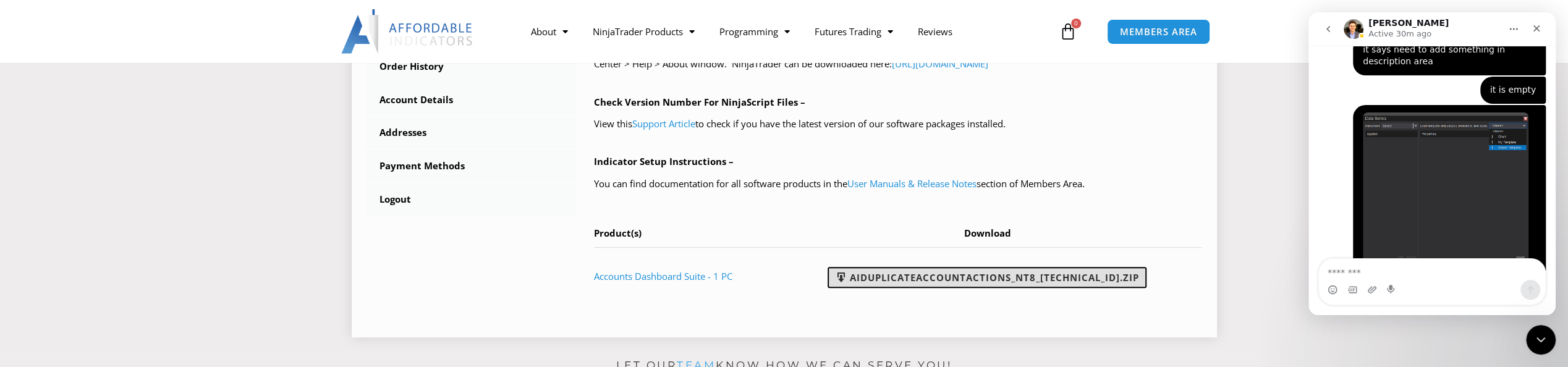
click at [987, 276] on link "AIDuplicateAccountActions_NT8_[TECHNICAL_ID].zip" at bounding box center [987, 277] width 319 height 21
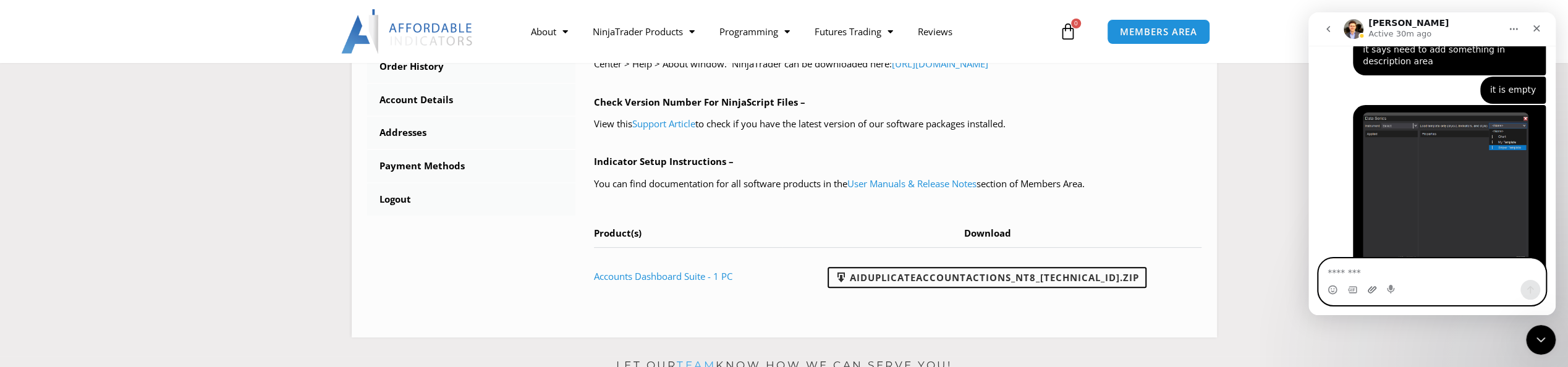
click at [1370, 287] on icon "Upload attachment" at bounding box center [1371, 289] width 10 height 10
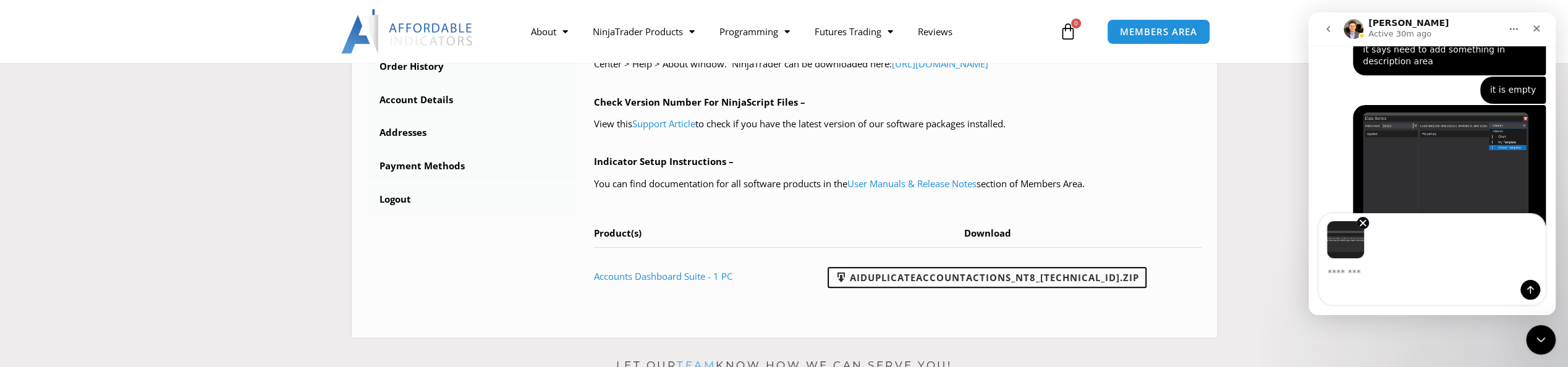
scroll to position [2166, 0]
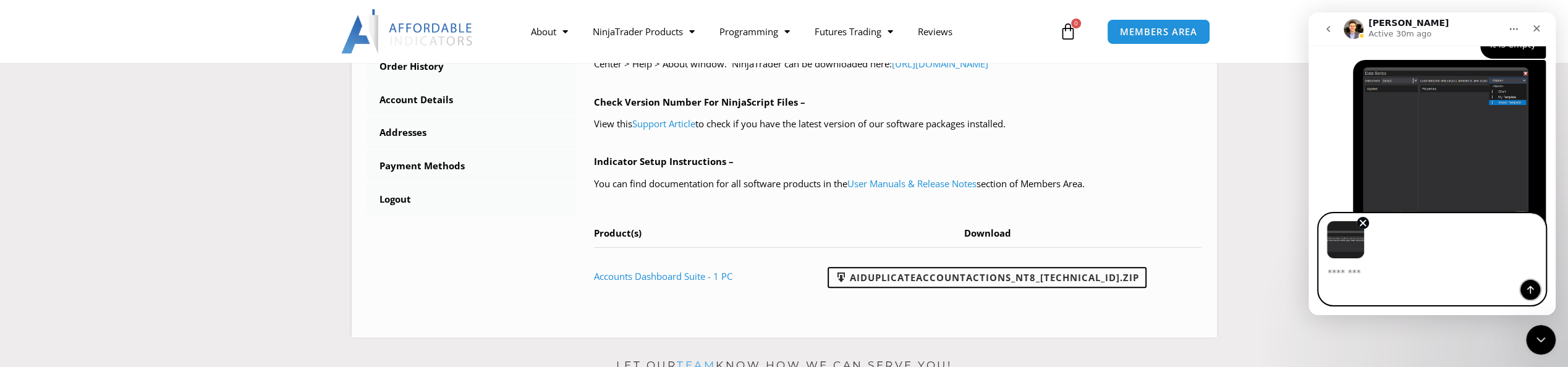
click at [1532, 294] on icon "Send a message…" at bounding box center [1530, 289] width 10 height 10
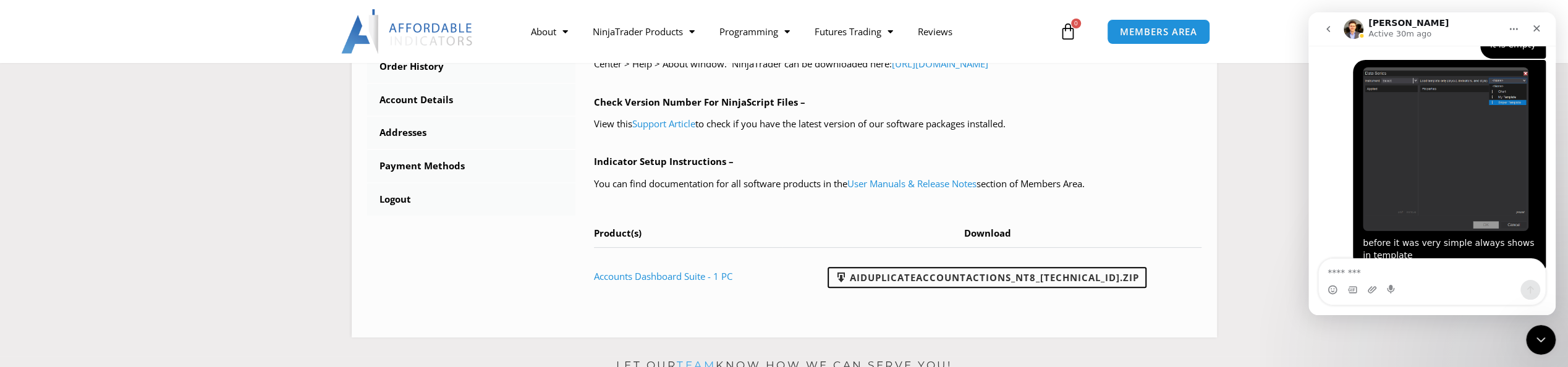
scroll to position [2192, 0]
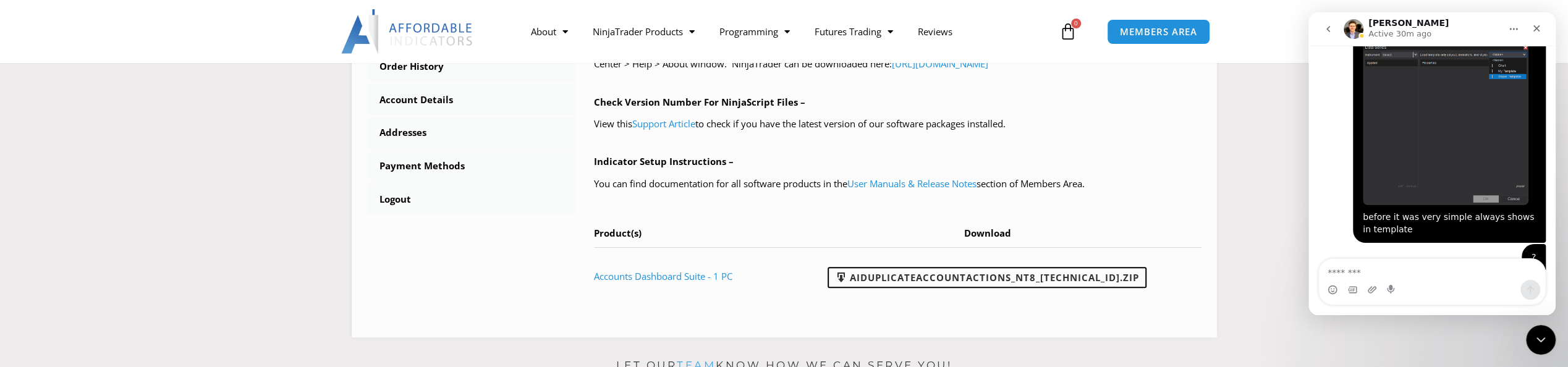
drag, startPoint x: 1419, startPoint y: 88, endPoint x: 1378, endPoint y: 78, distance: 42.2
click at [669, 274] on link "Accounts Dashboard Suite - 1 PC" at bounding box center [663, 276] width 138 height 12
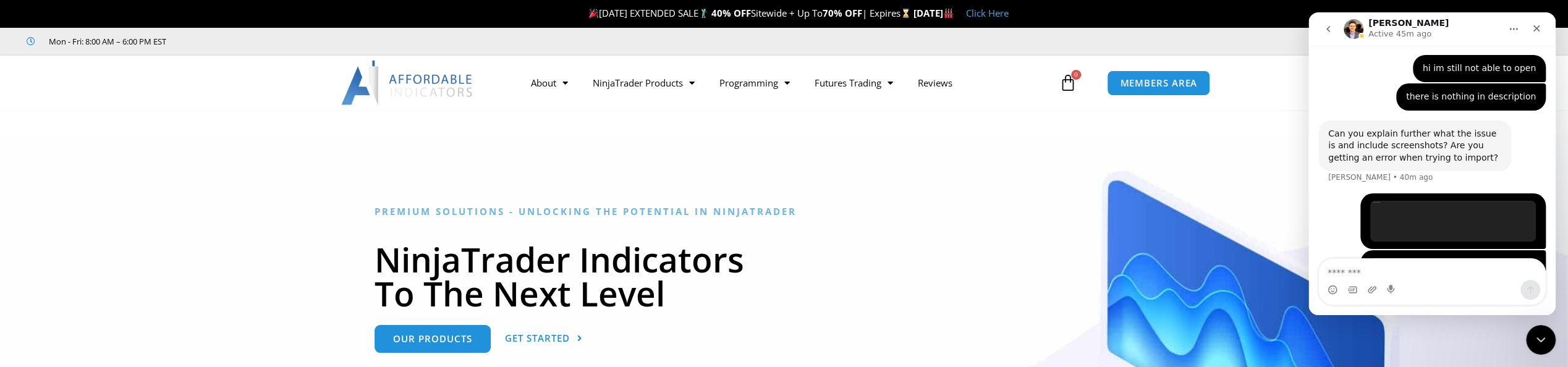
scroll to position [2192, 0]
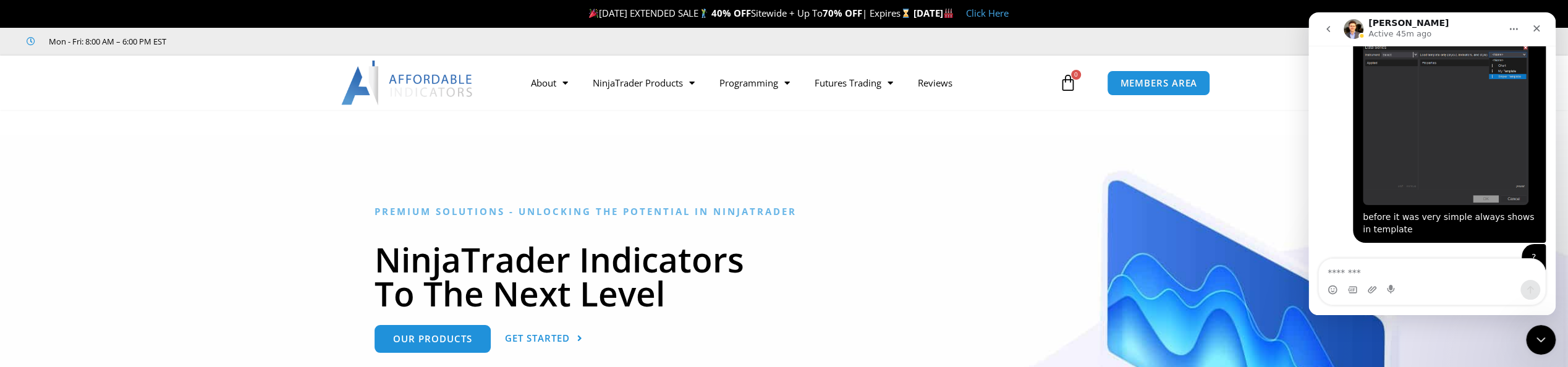
drag, startPoint x: 1553, startPoint y: 248, endPoint x: 2865, endPoint y: 309, distance: 1313.4
click at [1154, 88] on span "MEMBERS AREA" at bounding box center [1158, 83] width 85 height 10
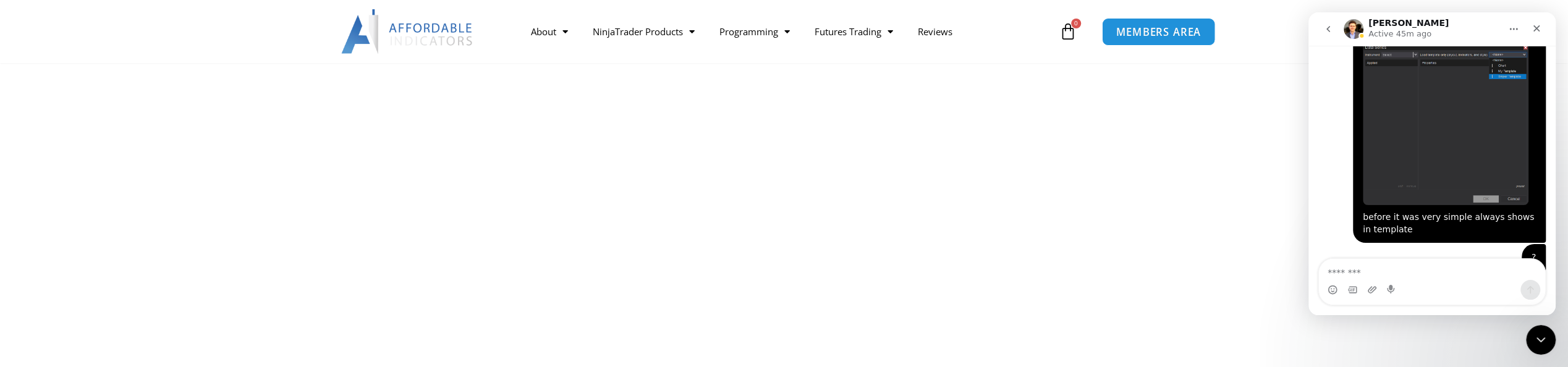
scroll to position [989, 0]
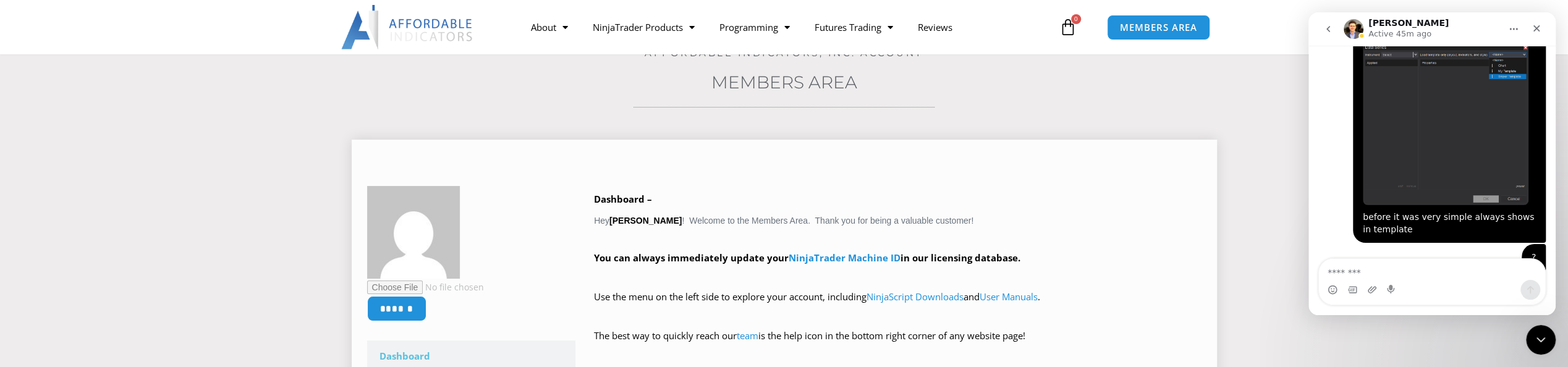
scroll to position [331, 0]
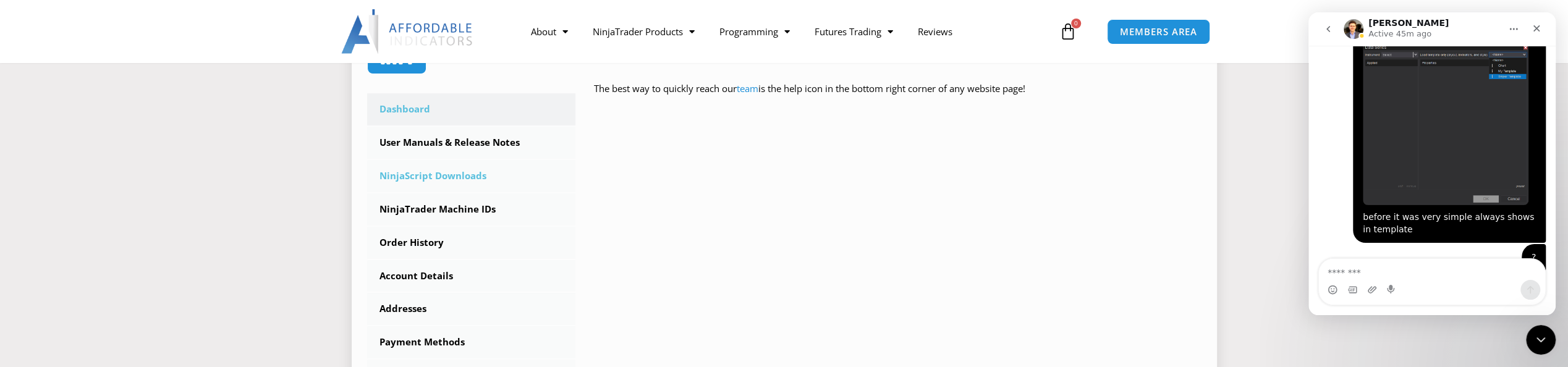
click at [465, 177] on link "NinjaScript Downloads" at bounding box center [471, 176] width 209 height 32
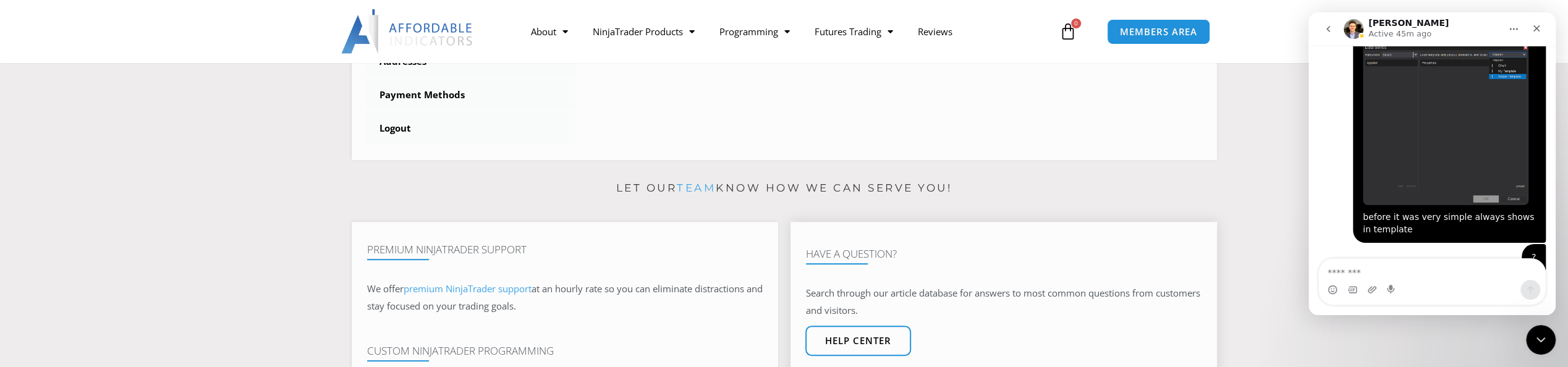
scroll to position [825, 0]
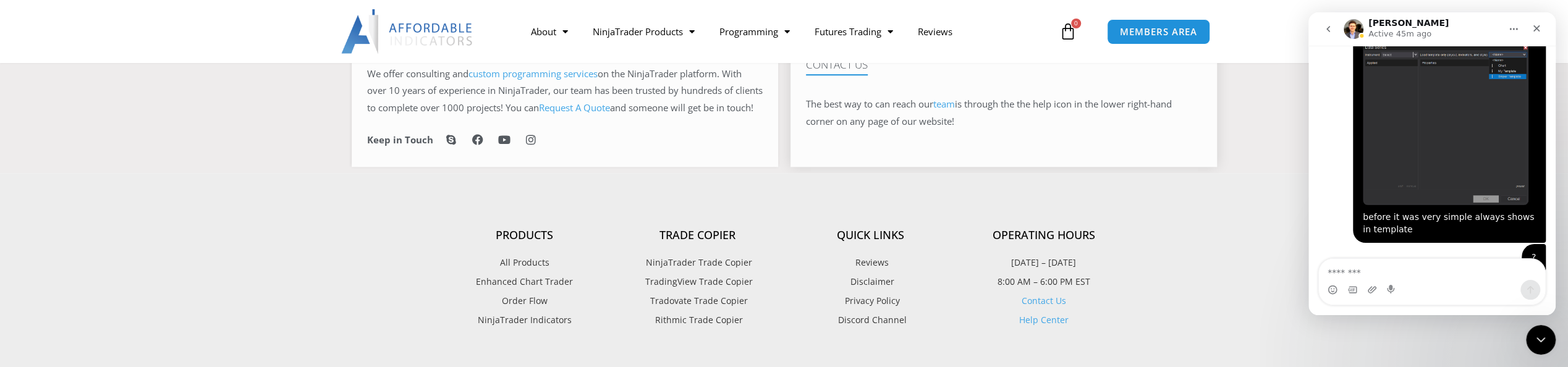
scroll to position [742, 0]
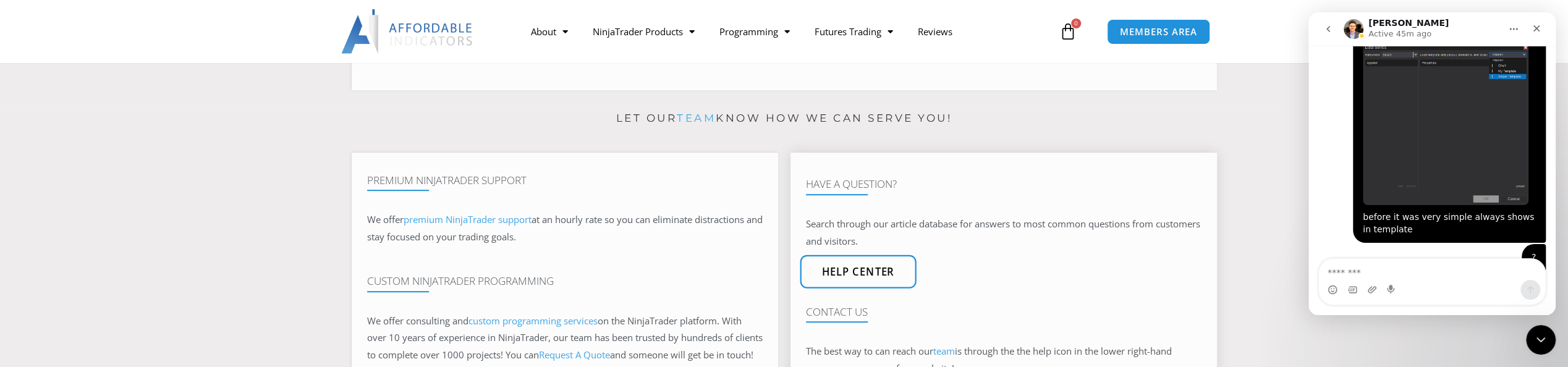
click at [891, 277] on span "Help center" at bounding box center [858, 271] width 73 height 10
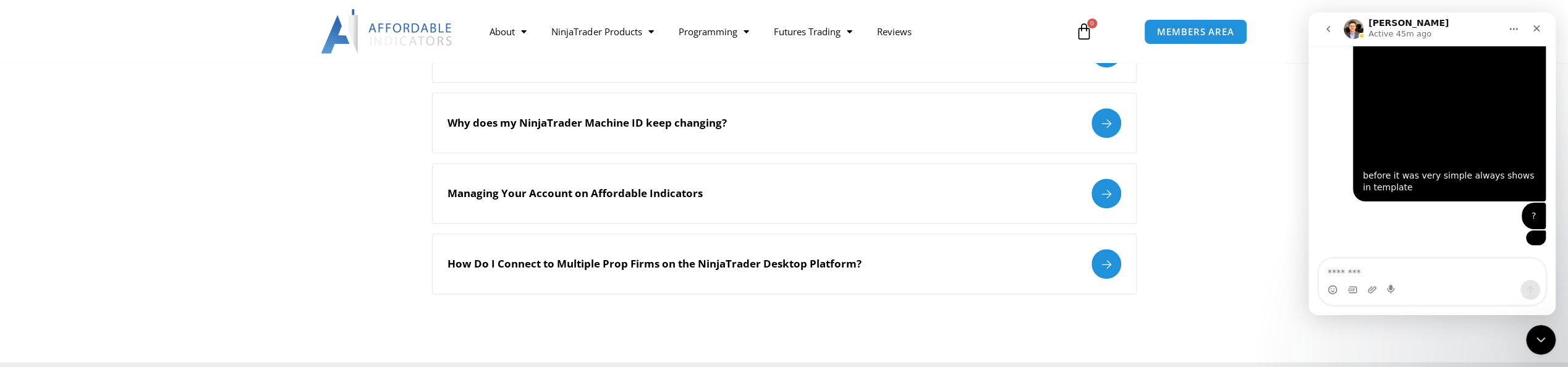
scroll to position [1483, 0]
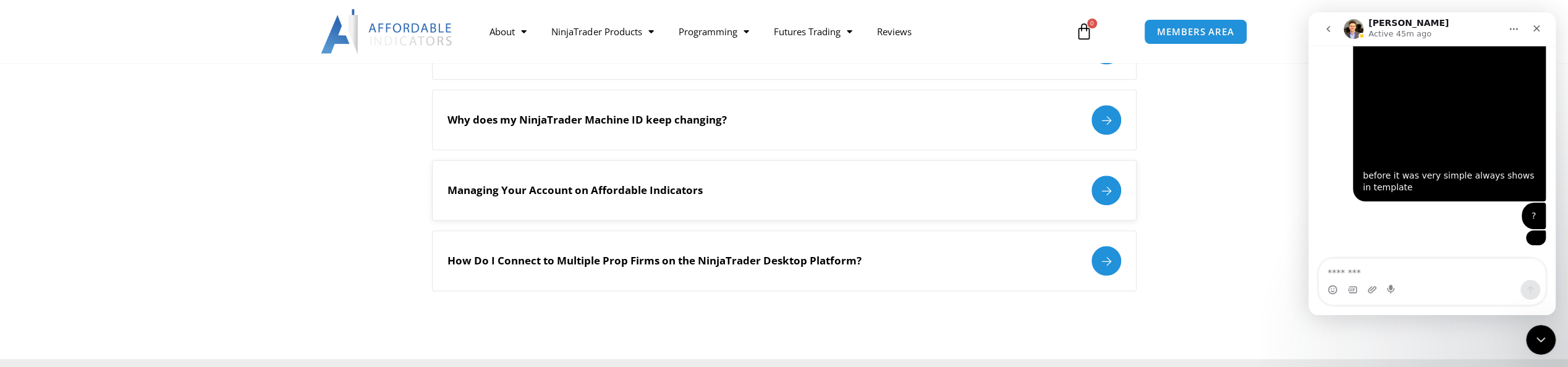
click at [572, 184] on h2 "Managing Your Account on Affordable Indicators" at bounding box center [575, 190] width 255 height 13
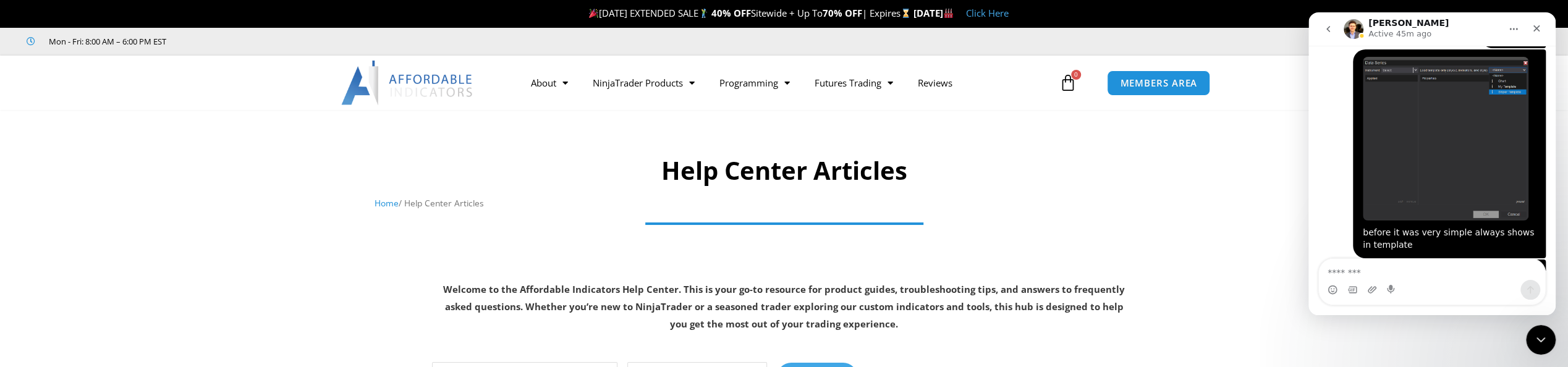
scroll to position [2192, 0]
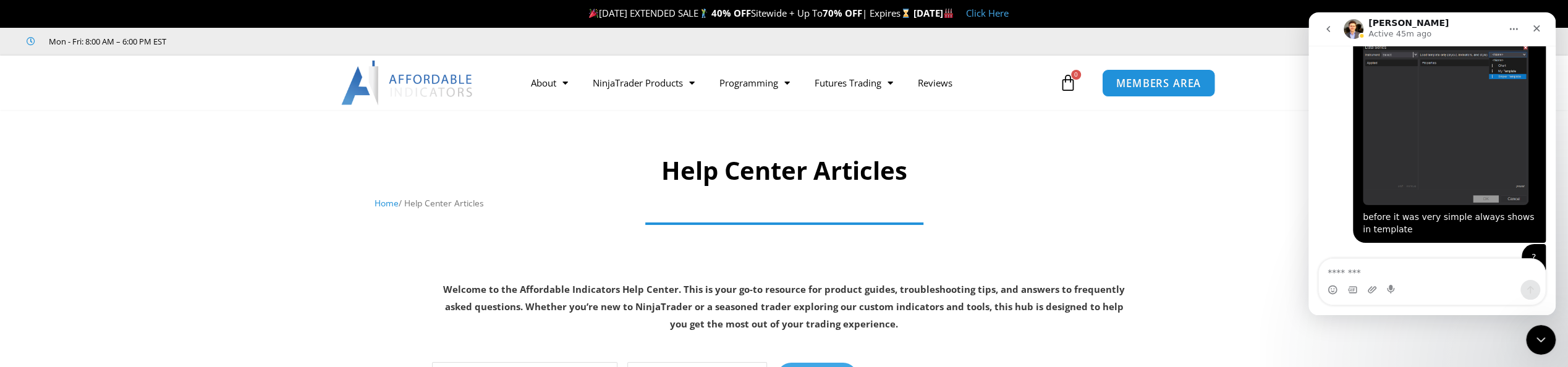
click at [1172, 79] on span "MEMBERS AREA" at bounding box center [1158, 83] width 85 height 10
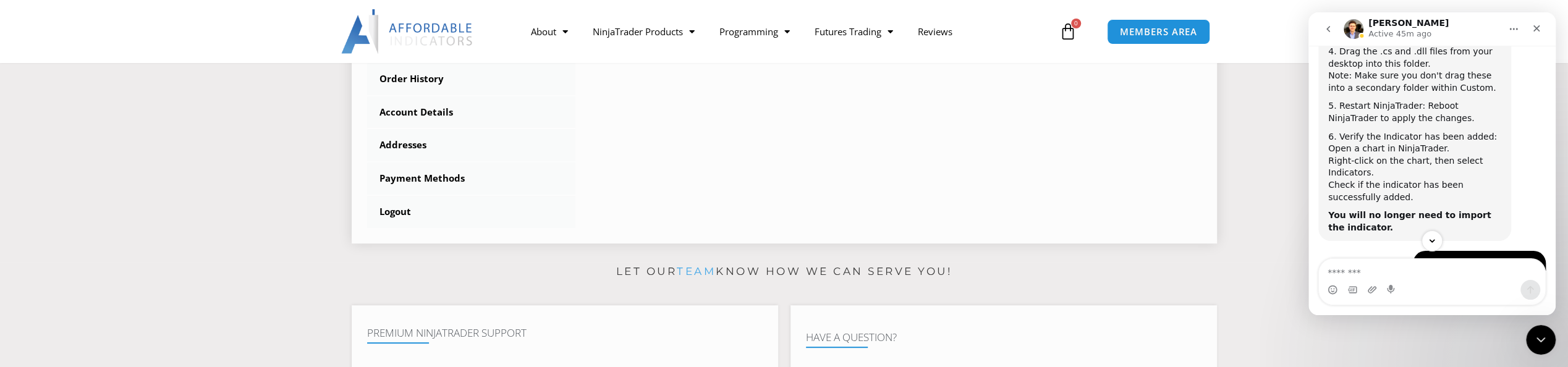
scroll to position [247, 0]
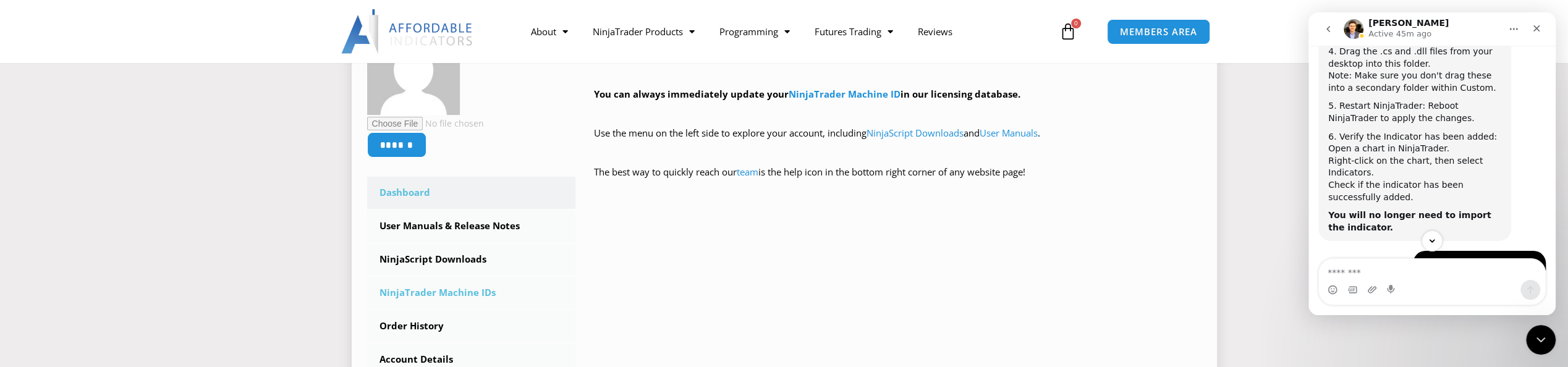
click at [440, 294] on link "NinjaTrader Machine IDs" at bounding box center [471, 293] width 209 height 32
click at [435, 293] on link "NinjaTrader Machine IDs" at bounding box center [471, 293] width 209 height 32
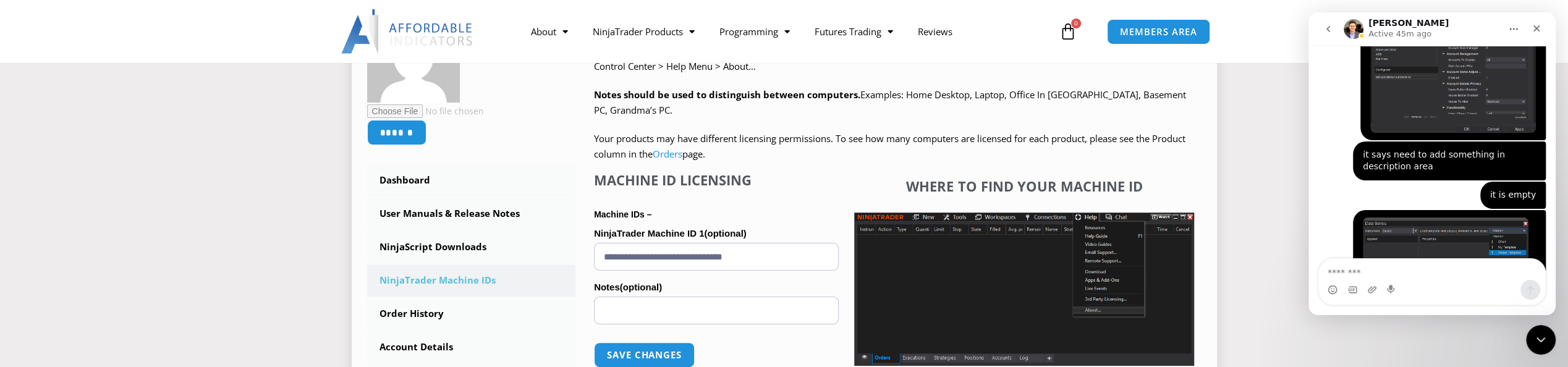
scroll to position [2192, 0]
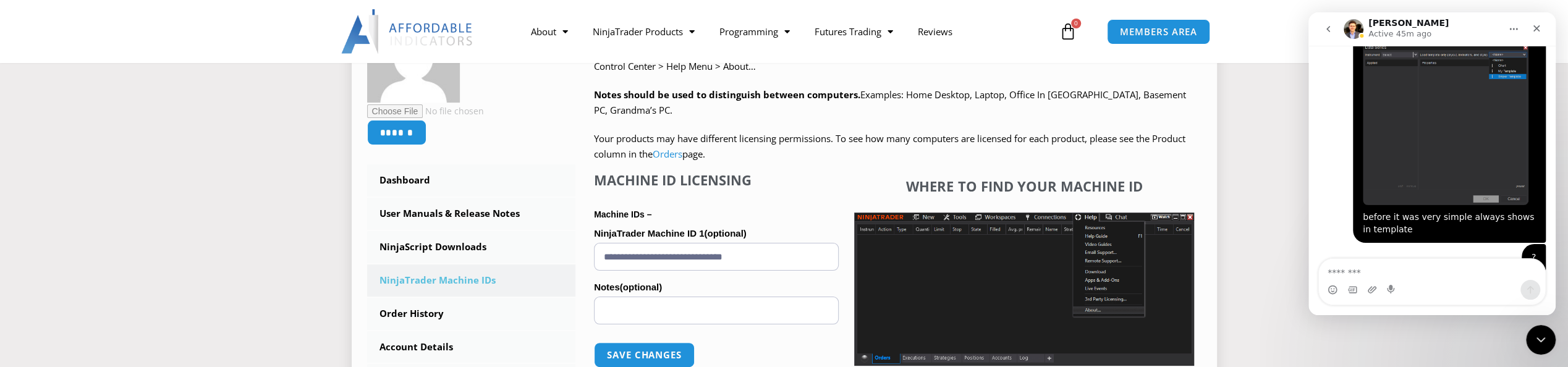
drag, startPoint x: 781, startPoint y: 257, endPoint x: 595, endPoint y: 255, distance: 186.0
click at [595, 255] on input "**********" at bounding box center [717, 257] width 245 height 28
paste input "**********"
type input "**********"
click at [652, 351] on button "Save changes" at bounding box center [645, 356] width 106 height 27
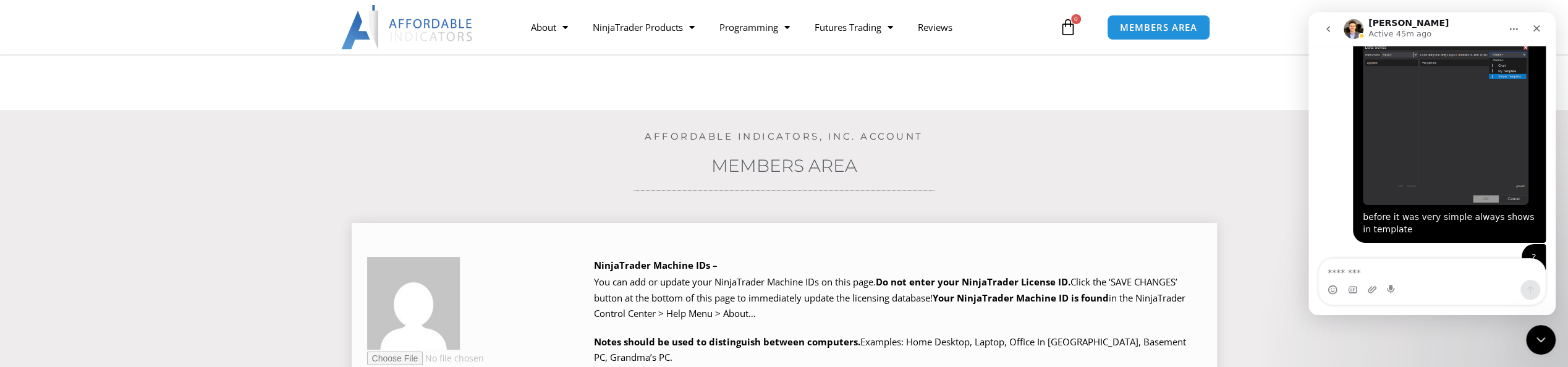
scroll to position [742, 0]
